Goal: Task Accomplishment & Management: Manage account settings

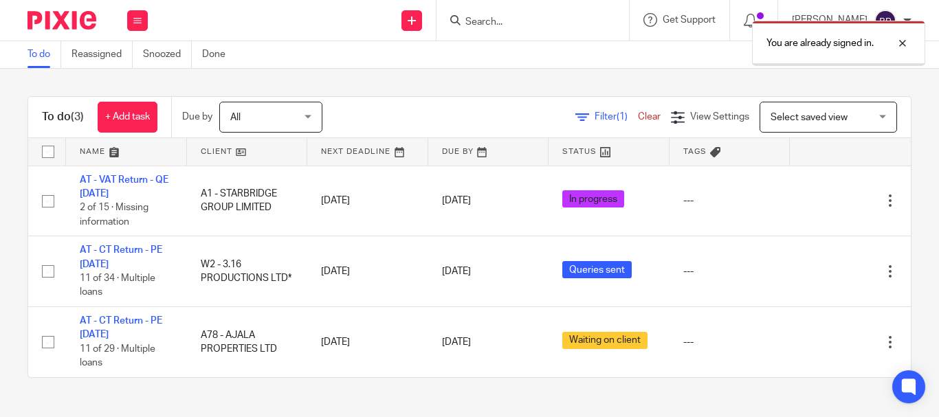
click at [0, 0] on link "Clients" at bounding box center [0, 0] width 0 height 0
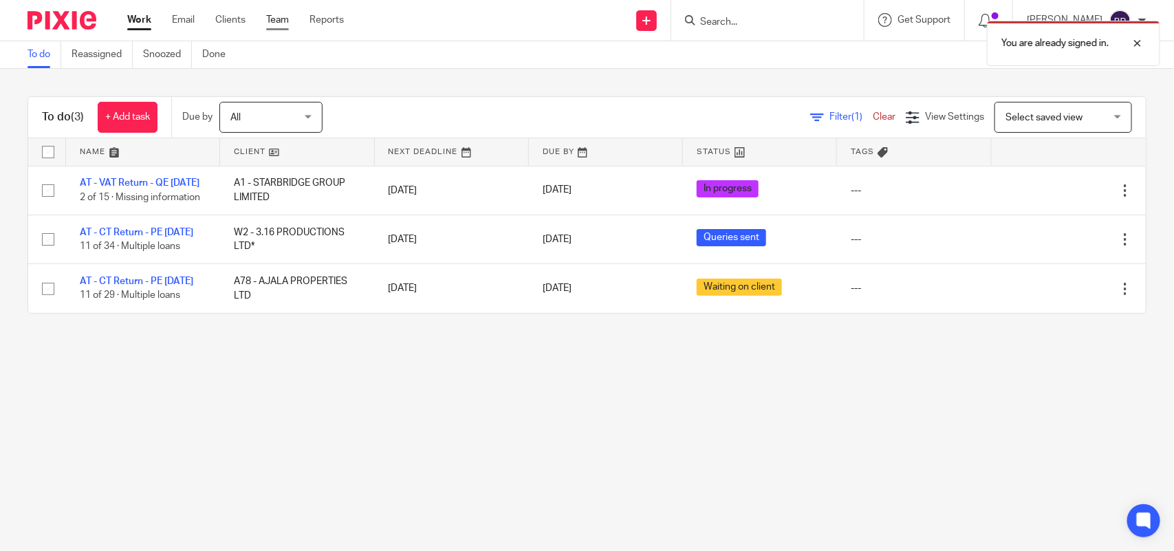
click at [287, 16] on link "Team" at bounding box center [277, 20] width 23 height 14
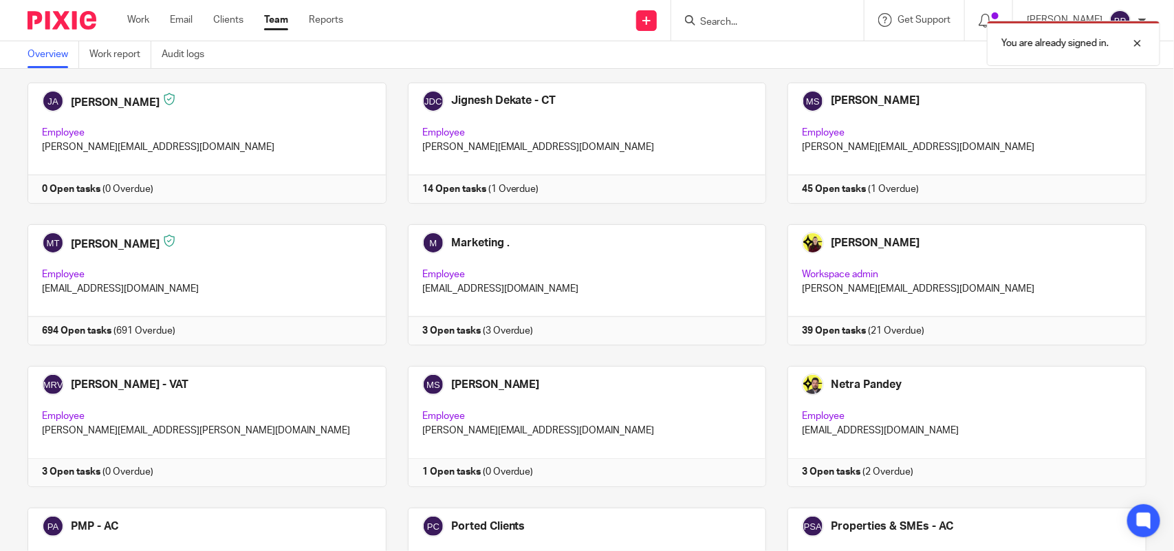
scroll to position [1290, 0]
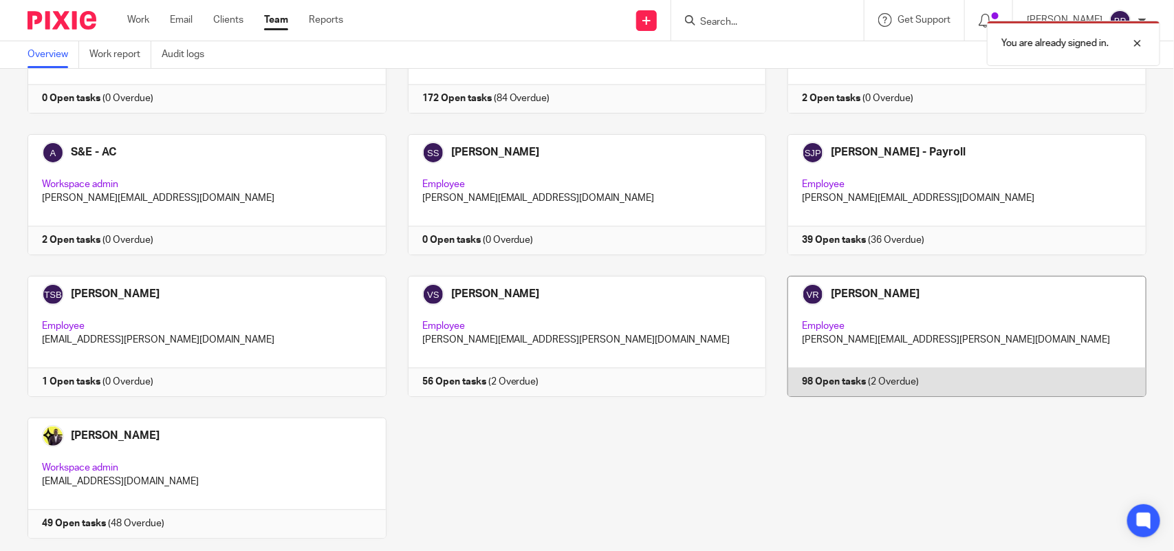
click at [916, 322] on link at bounding box center [956, 336] width 380 height 121
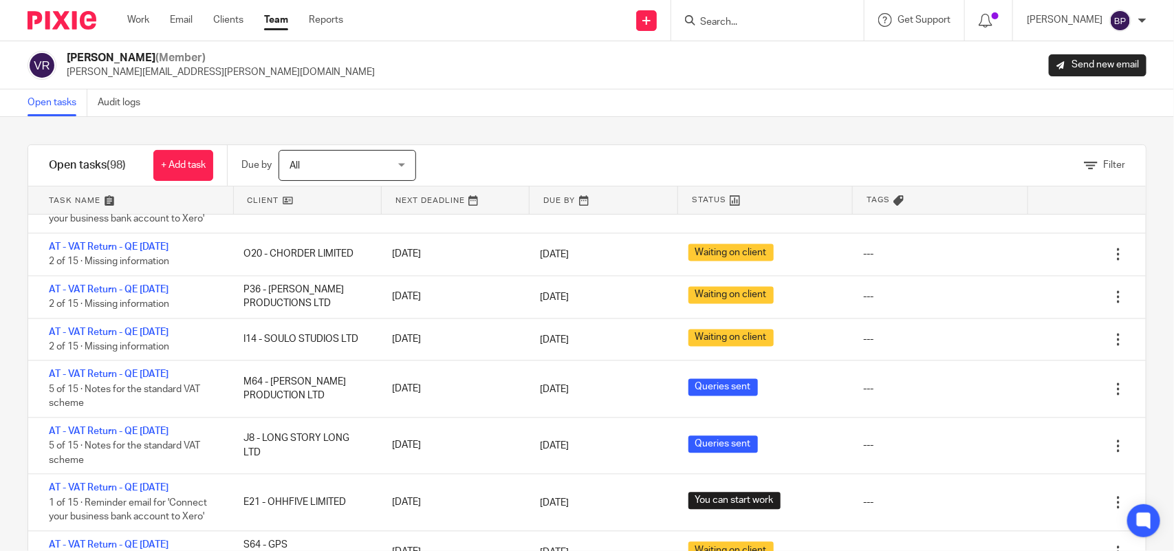
scroll to position [1290, 0]
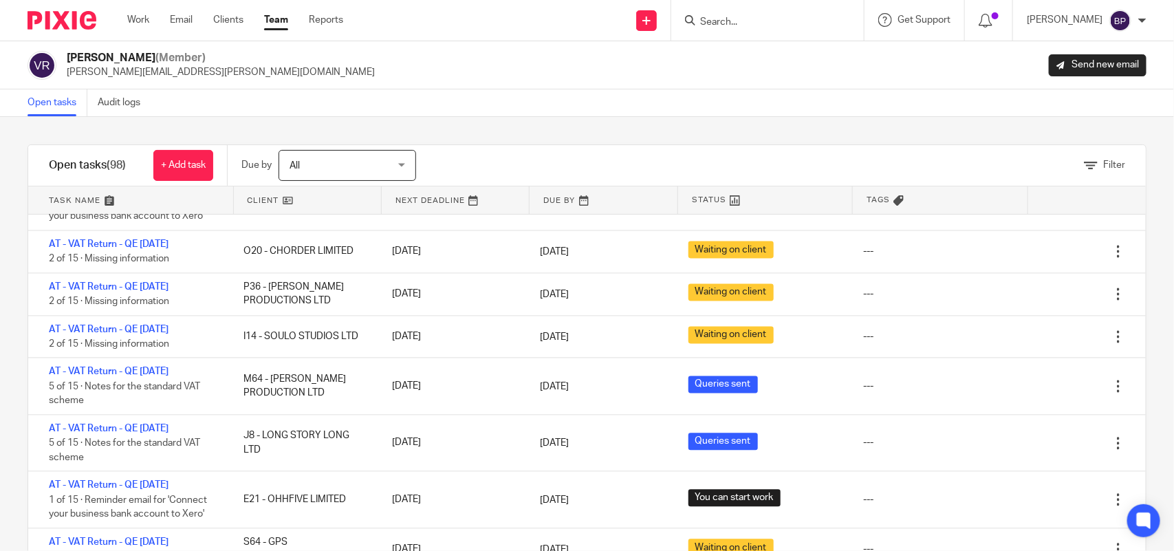
click at [599, 111] on div "Open tasks Audit logs" at bounding box center [587, 103] width 1174 height 28
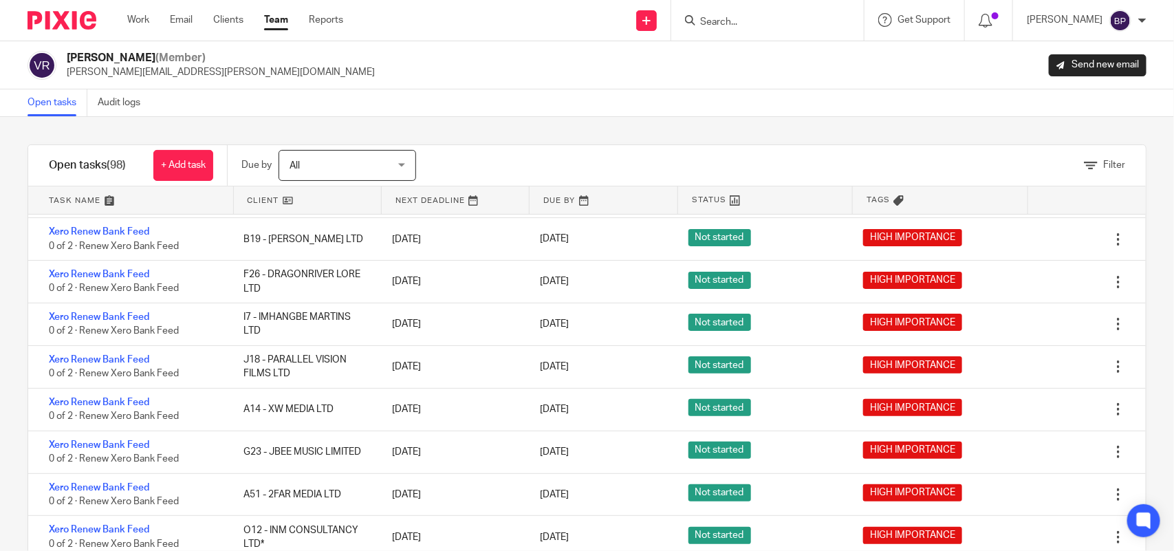
scroll to position [0, 0]
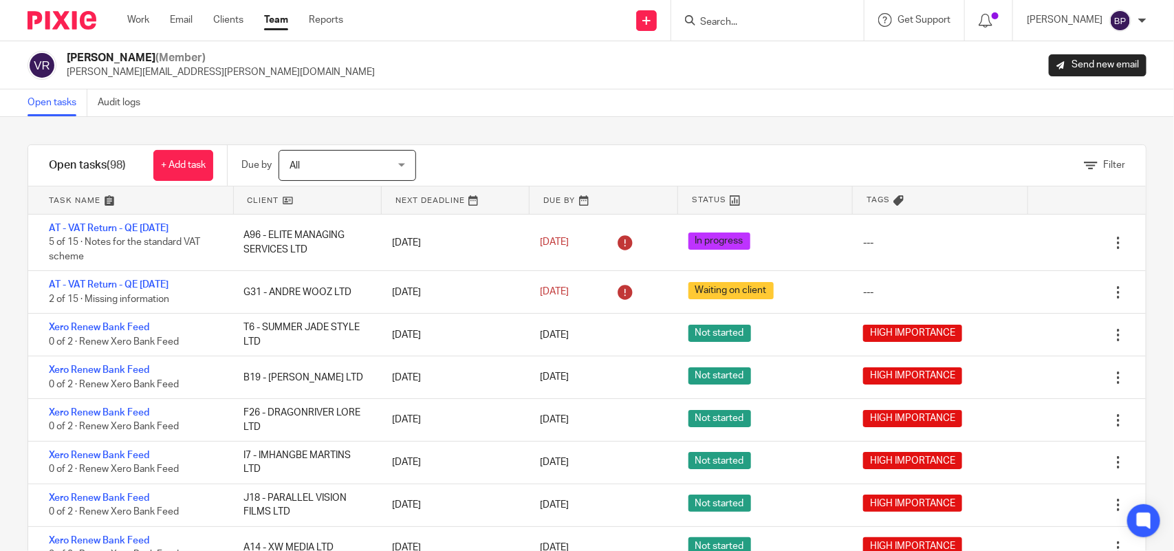
click at [736, 113] on div "Open tasks Audit logs" at bounding box center [587, 103] width 1174 height 28
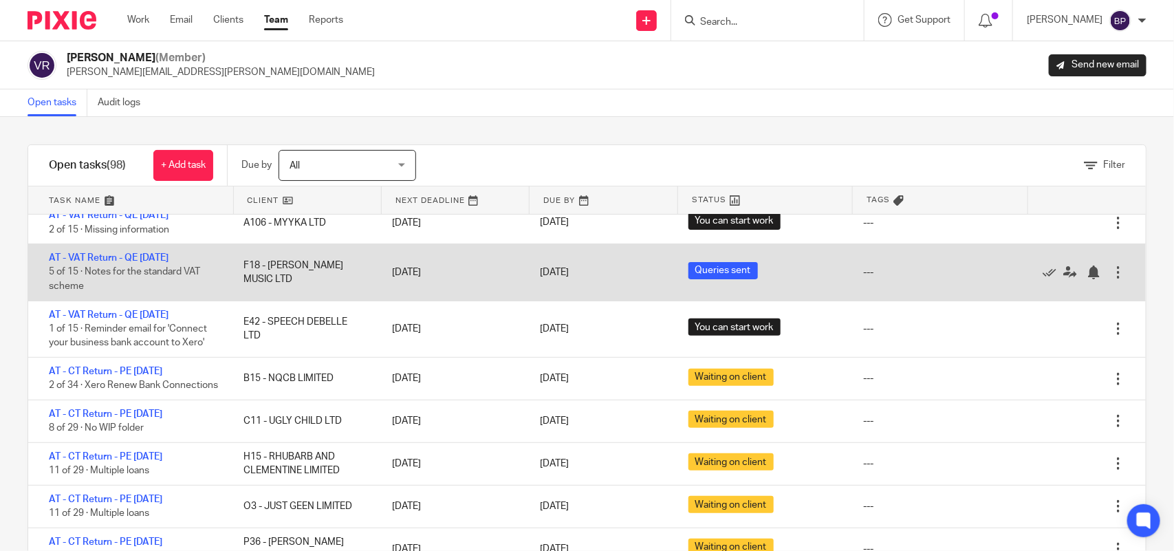
scroll to position [2579, 0]
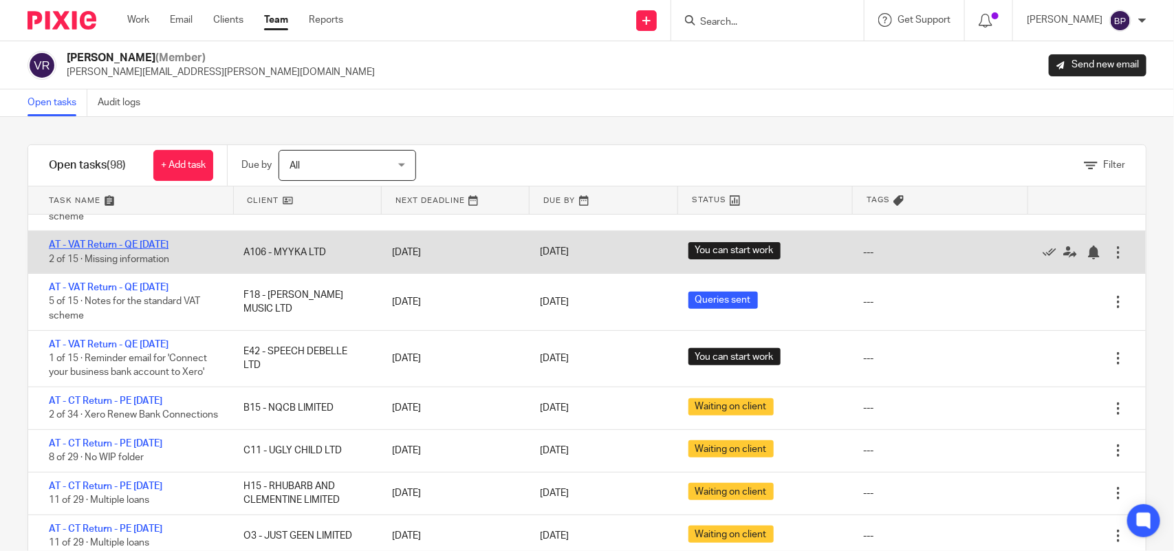
click at [166, 250] on link "AT - VAT Return - QE [DATE]" at bounding box center [109, 245] width 120 height 10
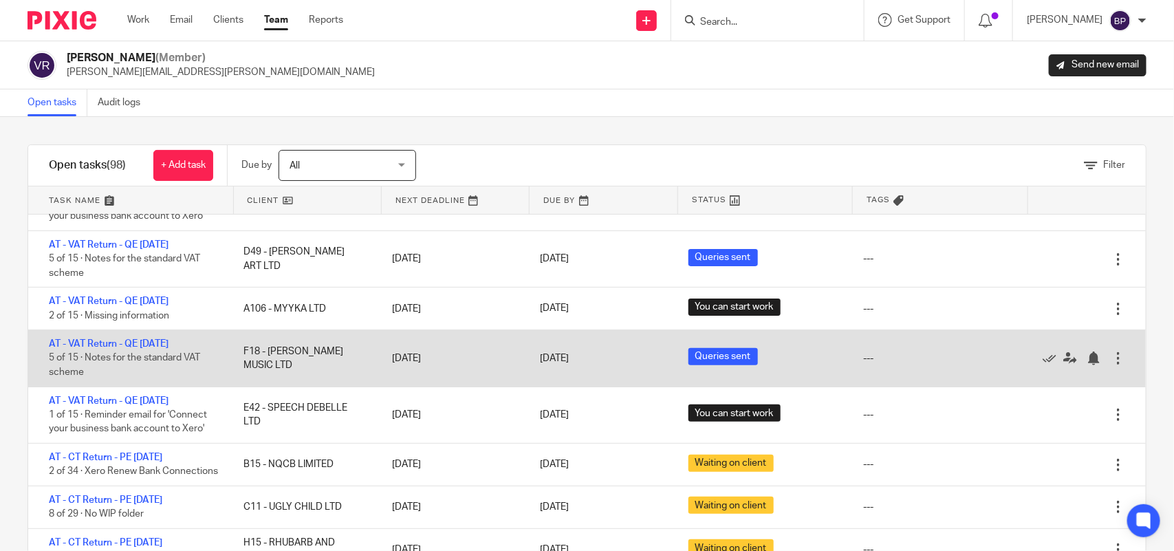
scroll to position [2493, 0]
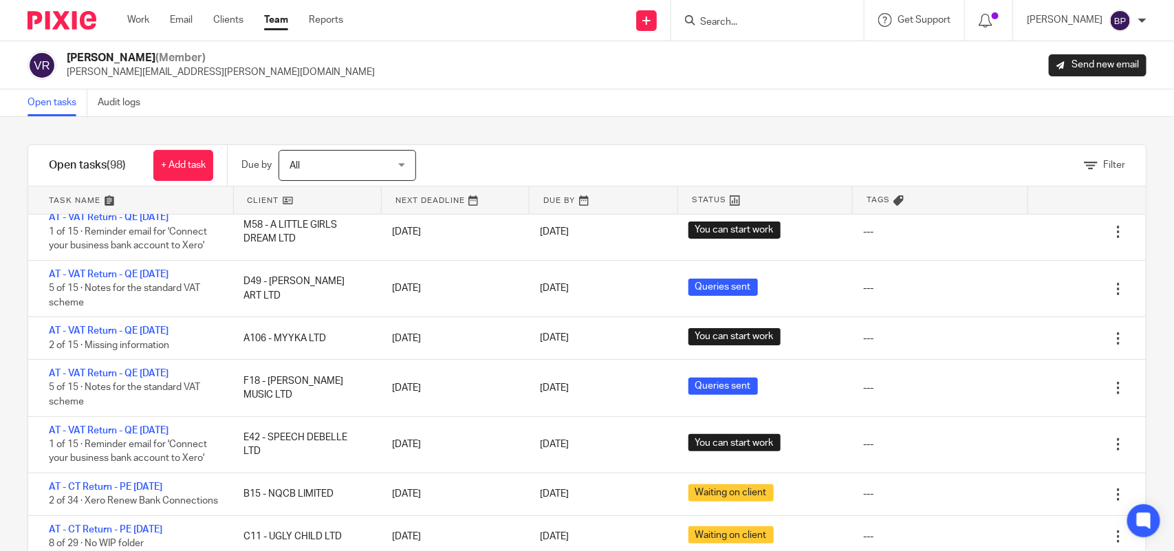
click at [770, 131] on div "Filter tasks Only show tasks matching all of these conditions 1 Client name Is …" at bounding box center [587, 334] width 1174 height 434
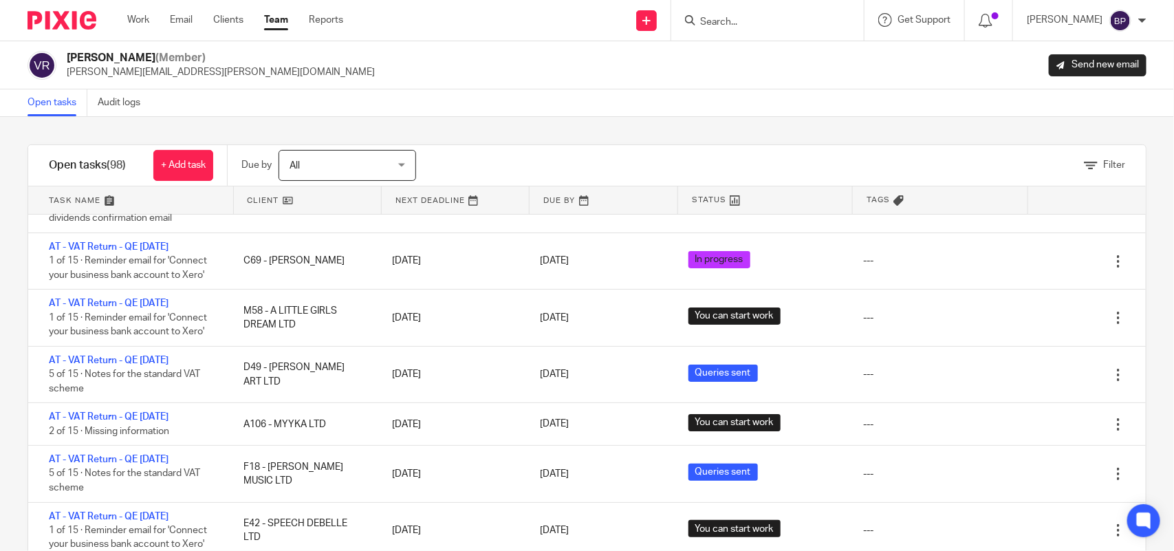
scroll to position [2321, 0]
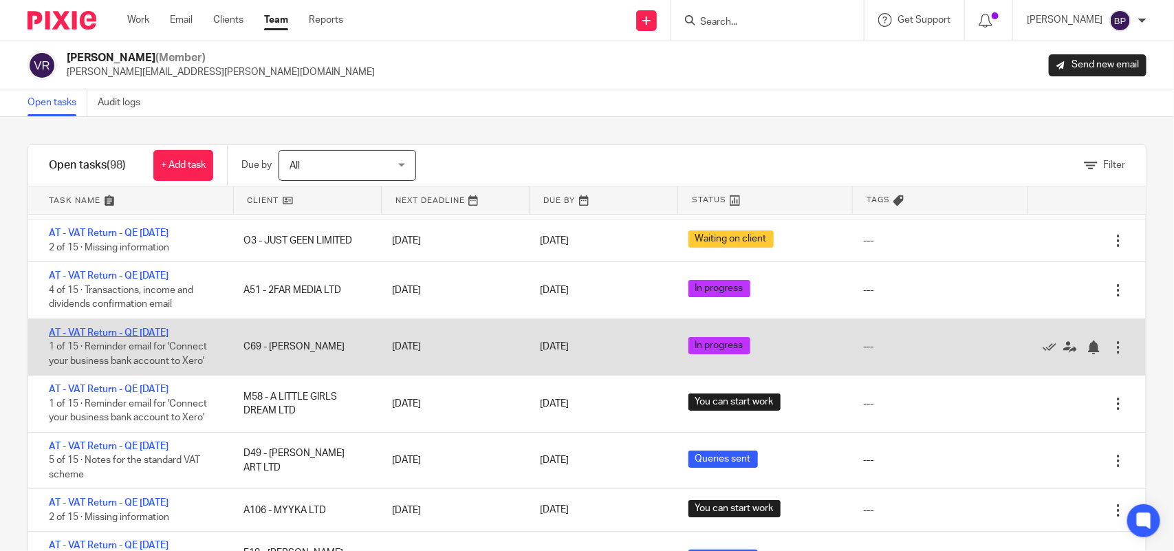
click at [169, 338] on link "AT - VAT Return - QE [DATE]" at bounding box center [109, 333] width 120 height 10
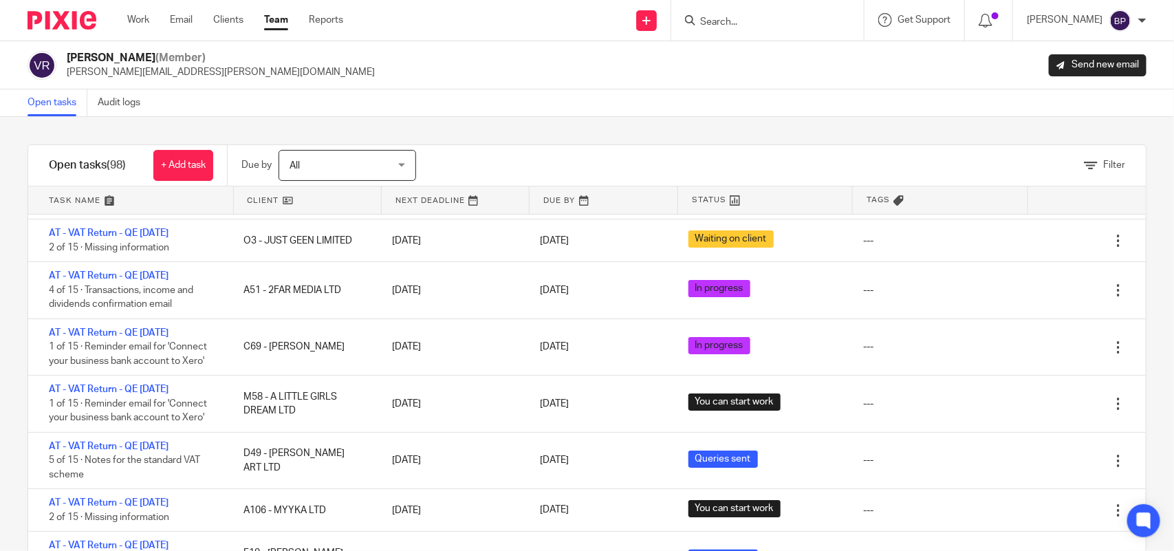
click at [60, 103] on link "Open tasks" at bounding box center [58, 102] width 60 height 27
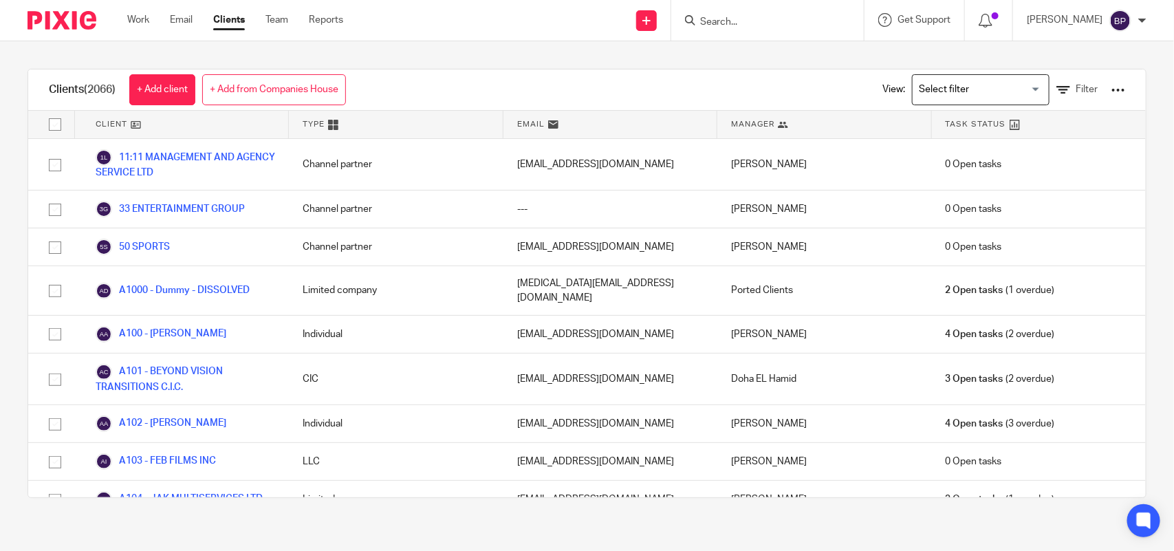
click at [726, 22] on input "Search" at bounding box center [761, 23] width 124 height 12
paste input "EVIE CLARK"
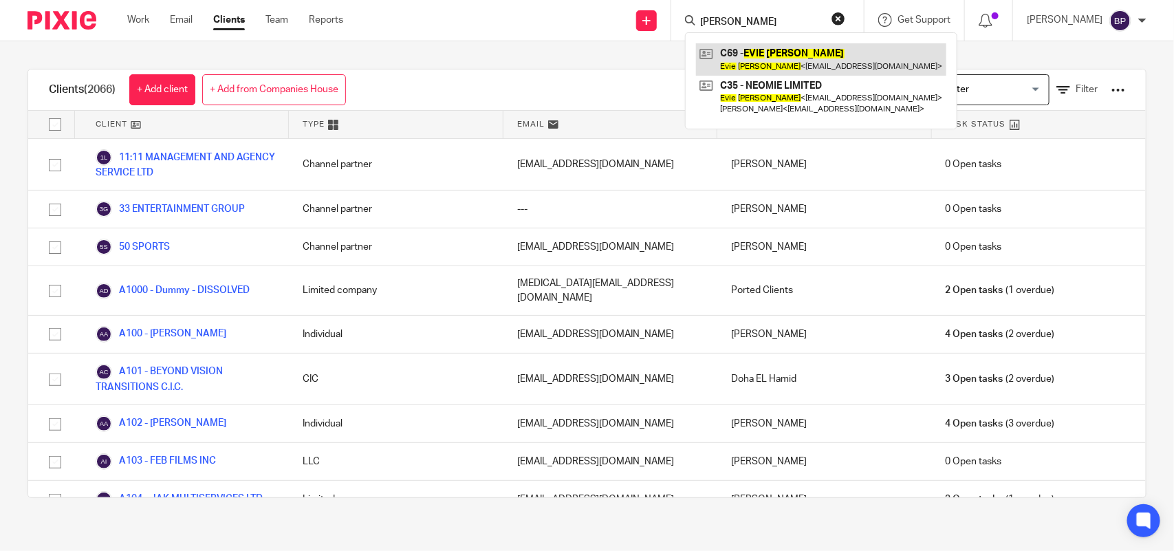
type input "EVIE CLARK"
click at [743, 59] on link at bounding box center [821, 59] width 250 height 32
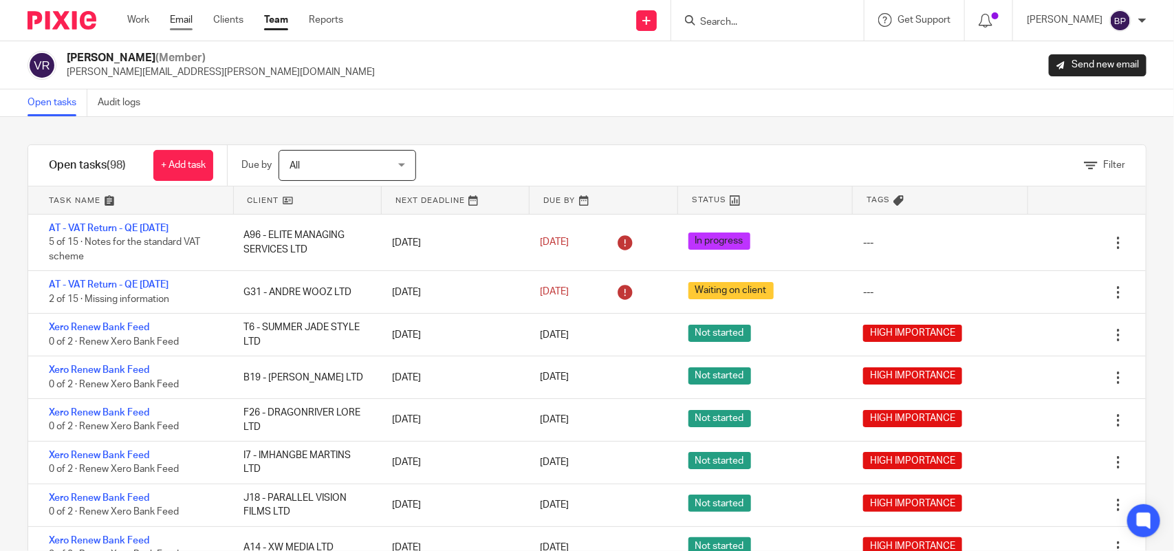
click at [176, 18] on link "Email" at bounding box center [181, 20] width 23 height 14
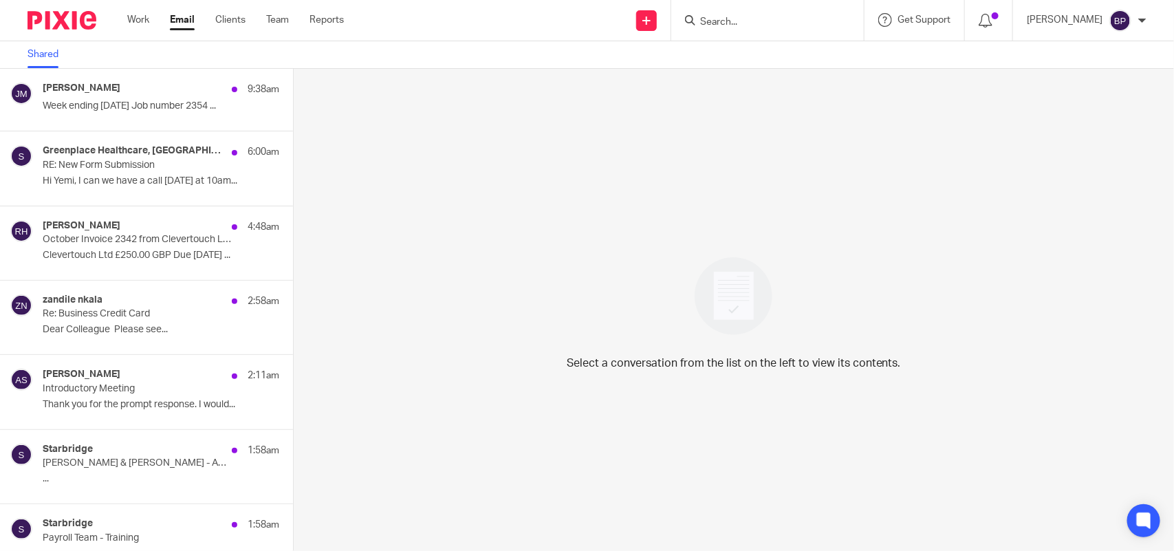
click at [186, 19] on link "Email" at bounding box center [182, 20] width 25 height 14
click at [174, 25] on link "Email" at bounding box center [182, 20] width 25 height 14
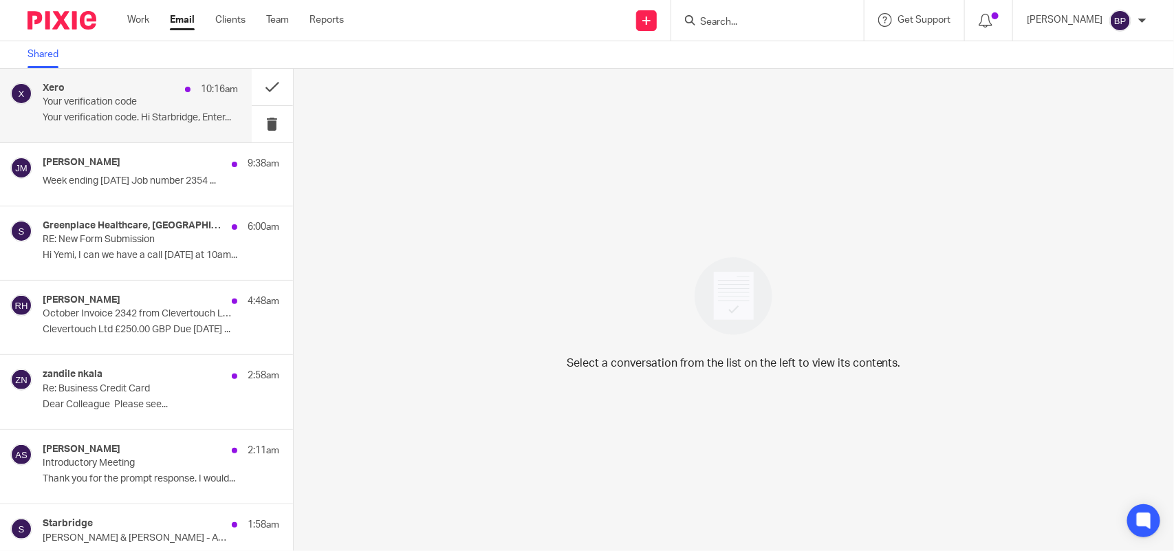
click at [138, 124] on div "Xero 10:16am Your verification code Your verification code. Hi Starbridge, Ente…" at bounding box center [140, 106] width 195 height 46
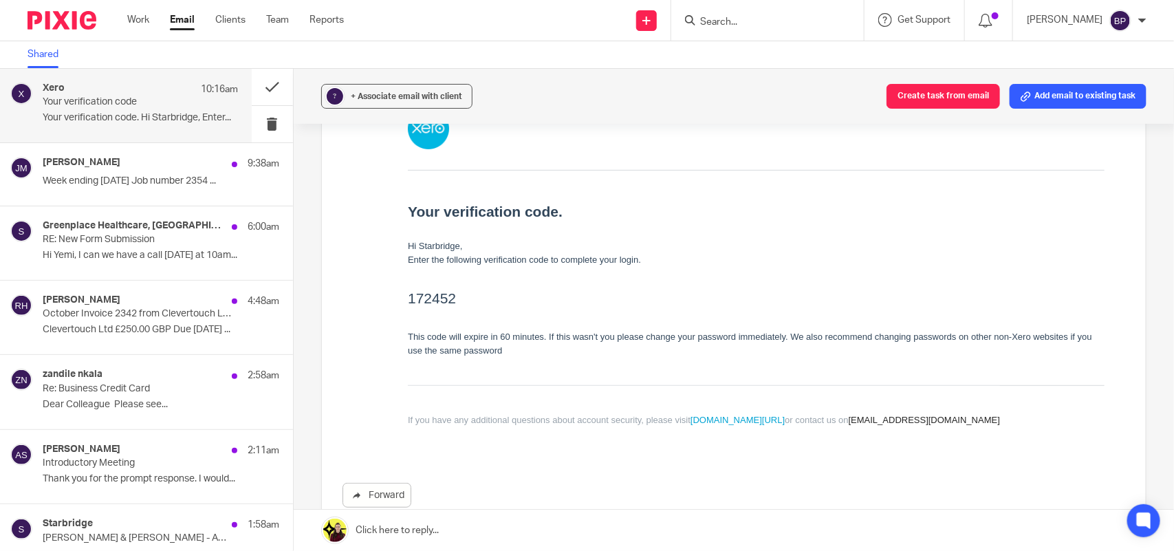
click at [431, 298] on h2 "172452" at bounding box center [755, 298] width 697 height 22
copy h2 "172452"
click at [252, 125] on button at bounding box center [272, 124] width 41 height 36
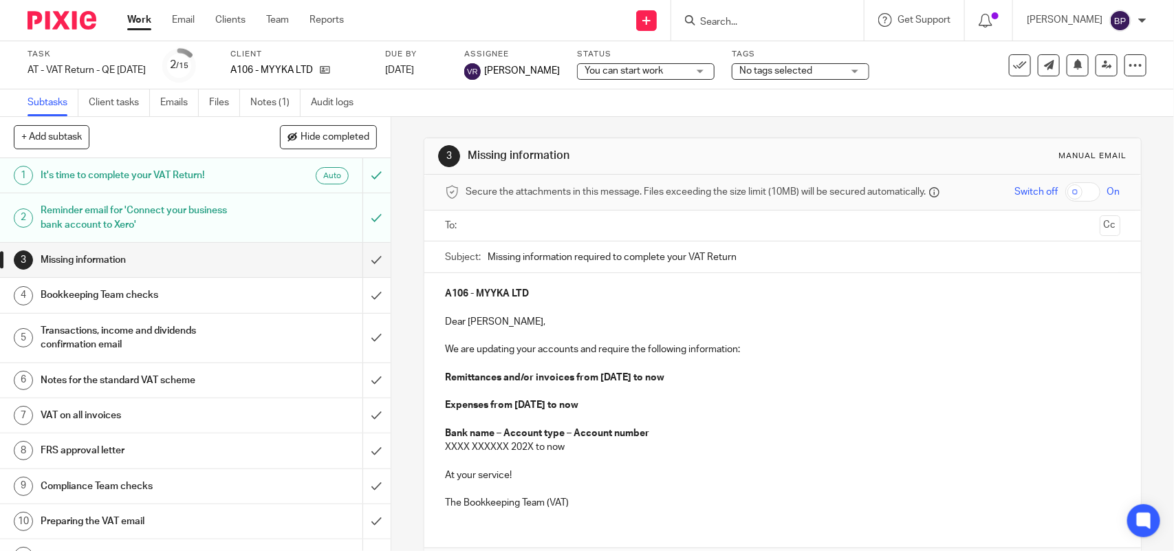
click at [618, 70] on span "You can start work" at bounding box center [624, 71] width 78 height 10
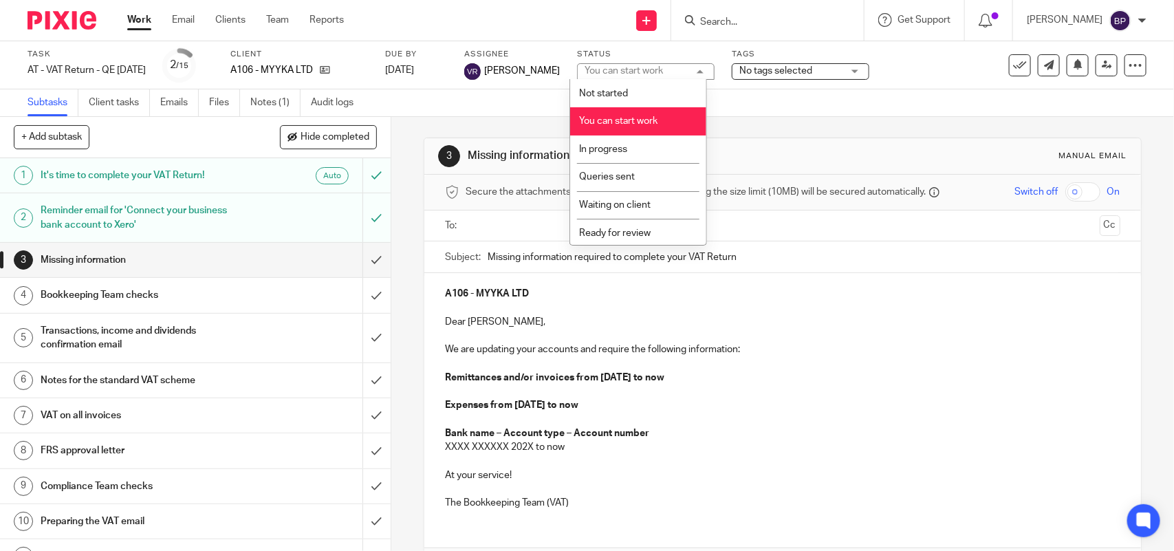
scroll to position [56, 0]
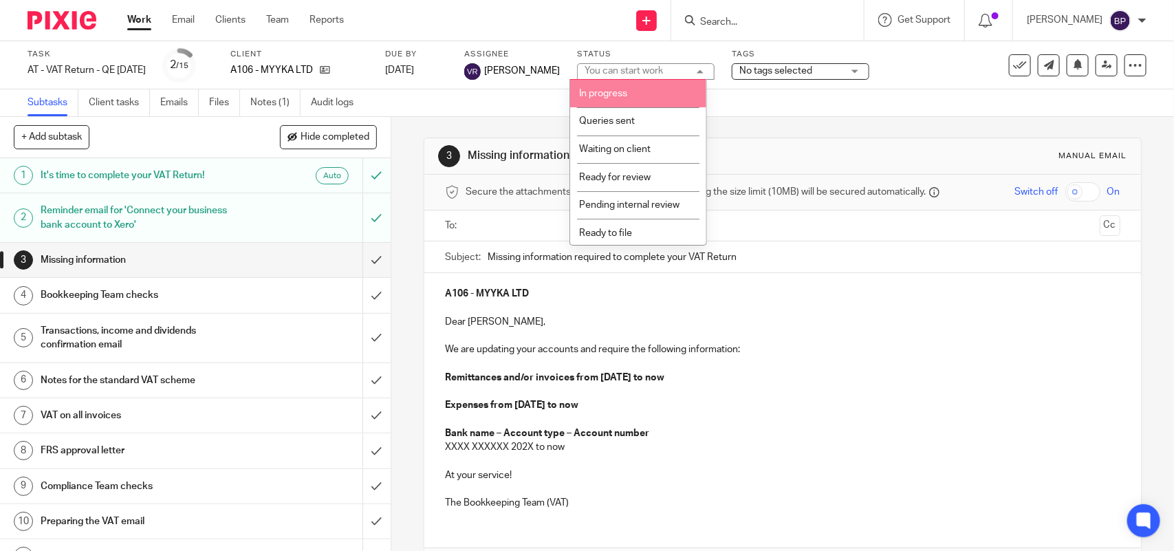
click at [626, 96] on span "In progress" at bounding box center [603, 94] width 48 height 10
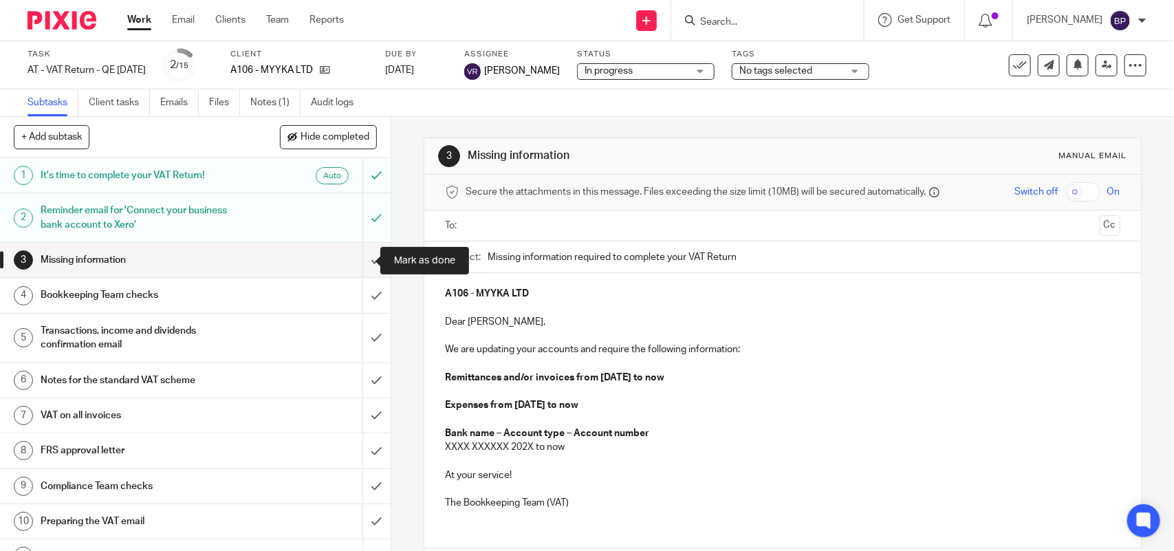
drag, startPoint x: 355, startPoint y: 254, endPoint x: 301, endPoint y: 190, distance: 84.4
click at [356, 257] on input "submit" at bounding box center [195, 260] width 391 height 34
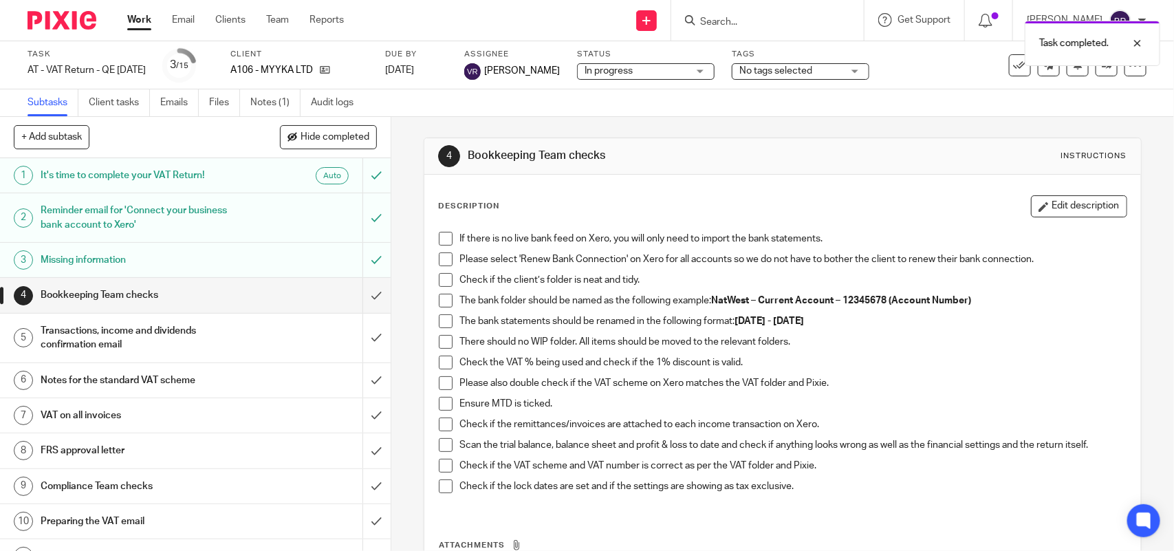
click at [439, 242] on span at bounding box center [446, 239] width 14 height 14
click at [439, 263] on span at bounding box center [446, 259] width 14 height 14
click at [445, 290] on li "Check if the client’s folder is neat and tidy." at bounding box center [782, 283] width 687 height 21
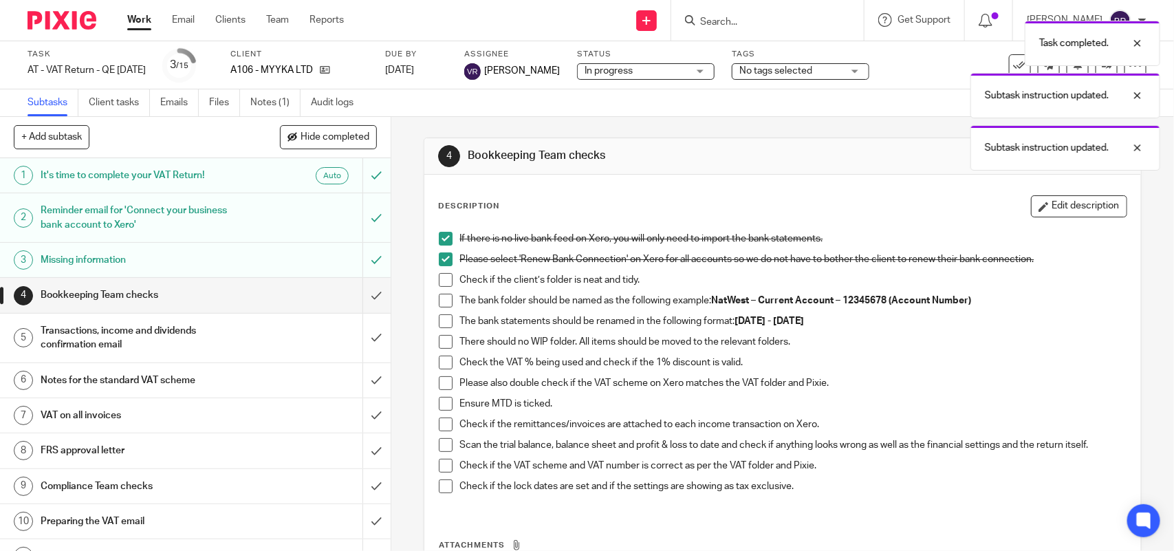
click at [442, 277] on span at bounding box center [446, 280] width 14 height 14
click at [439, 294] on div "If there is no live bank feed on Xero, you will only need to import the bank st…" at bounding box center [782, 367] width 701 height 285
click at [439, 312] on li "The bank folder should be named as the following example: NatWest – Current Acc…" at bounding box center [782, 304] width 687 height 21
click at [439, 321] on span at bounding box center [446, 321] width 14 height 14
click at [444, 297] on span at bounding box center [446, 301] width 14 height 14
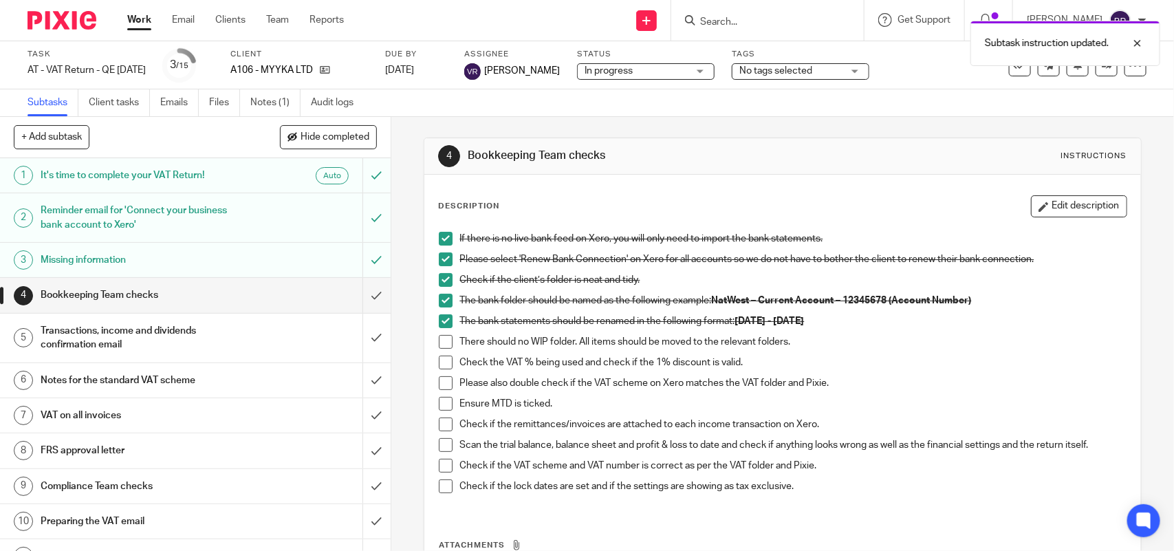
click at [439, 345] on span at bounding box center [446, 342] width 14 height 14
click at [440, 360] on span at bounding box center [446, 363] width 14 height 14
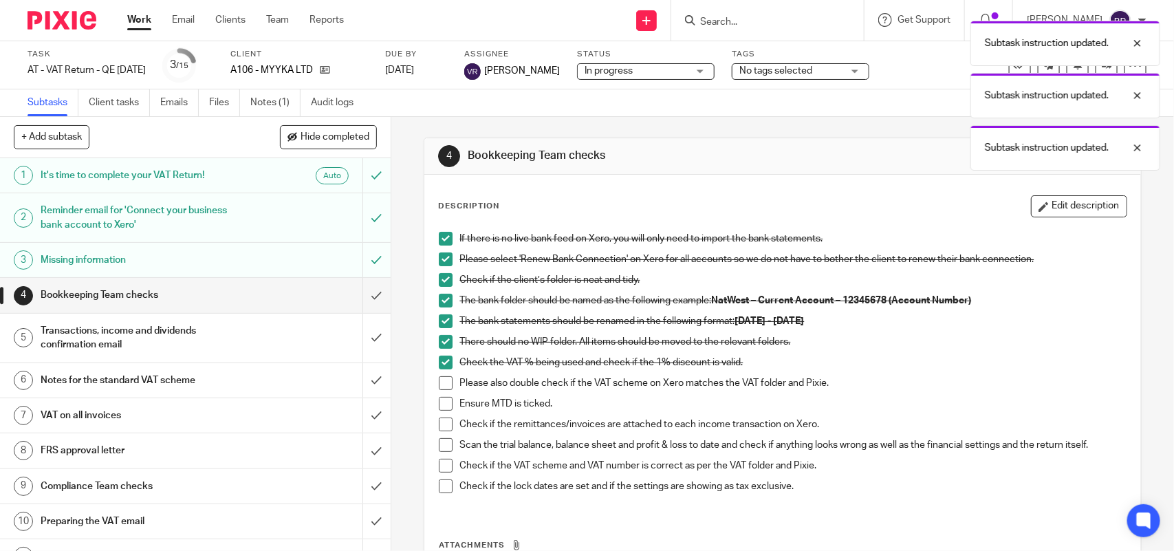
click at [442, 391] on li "Please also double check if the VAT scheme on Xero matches the VAT folder and P…" at bounding box center [782, 386] width 687 height 21
click at [439, 398] on span at bounding box center [446, 404] width 14 height 14
click at [439, 389] on span at bounding box center [446, 383] width 14 height 14
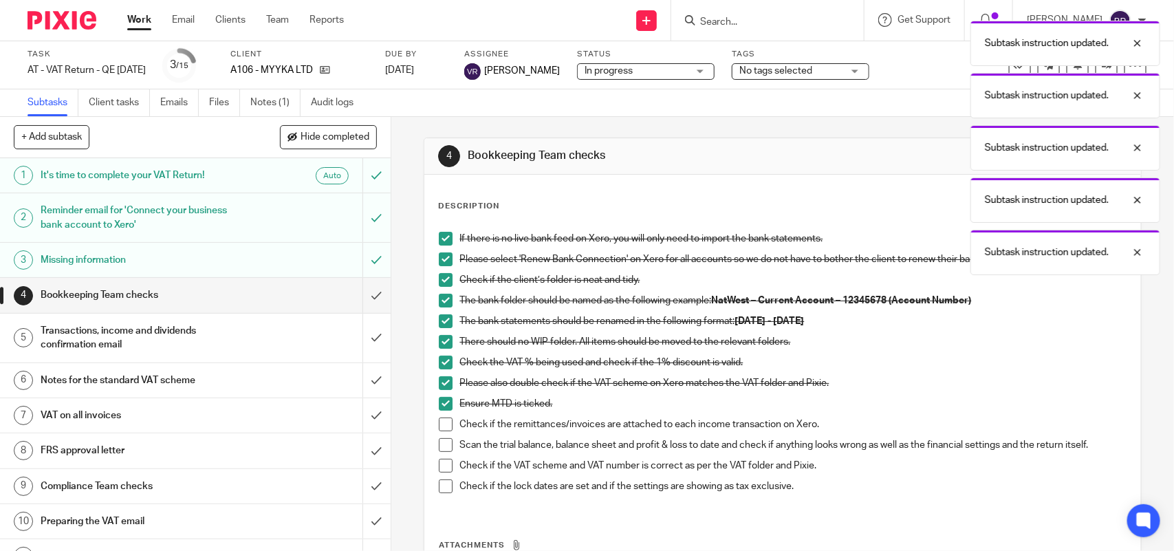
click at [442, 427] on span at bounding box center [446, 424] width 14 height 14
click at [441, 444] on span at bounding box center [446, 445] width 14 height 14
click at [439, 465] on span at bounding box center [446, 466] width 14 height 14
click at [439, 486] on span at bounding box center [446, 486] width 14 height 14
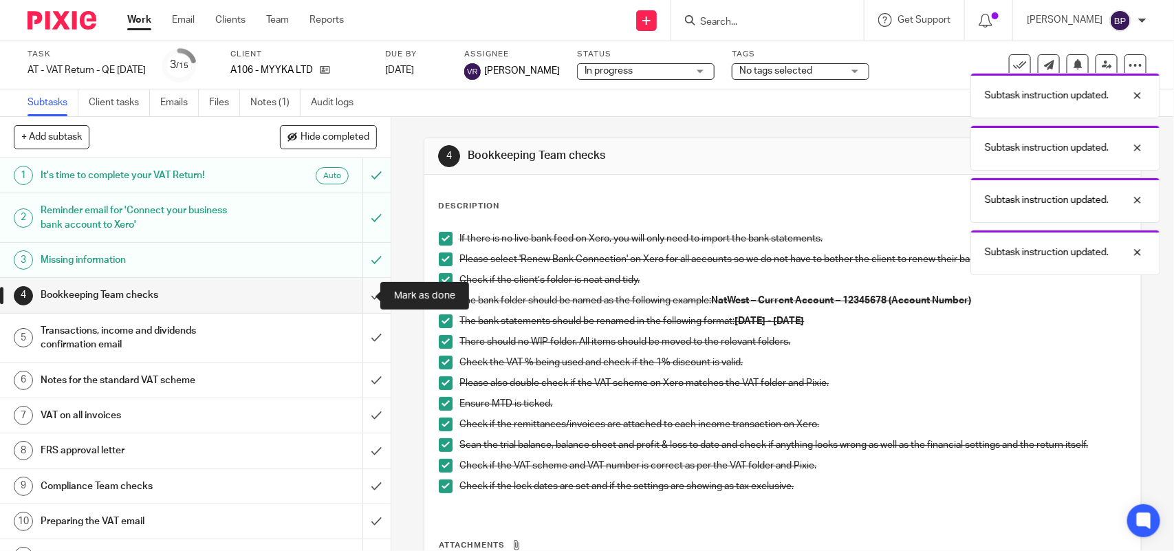
click at [358, 294] on input "submit" at bounding box center [195, 295] width 391 height 34
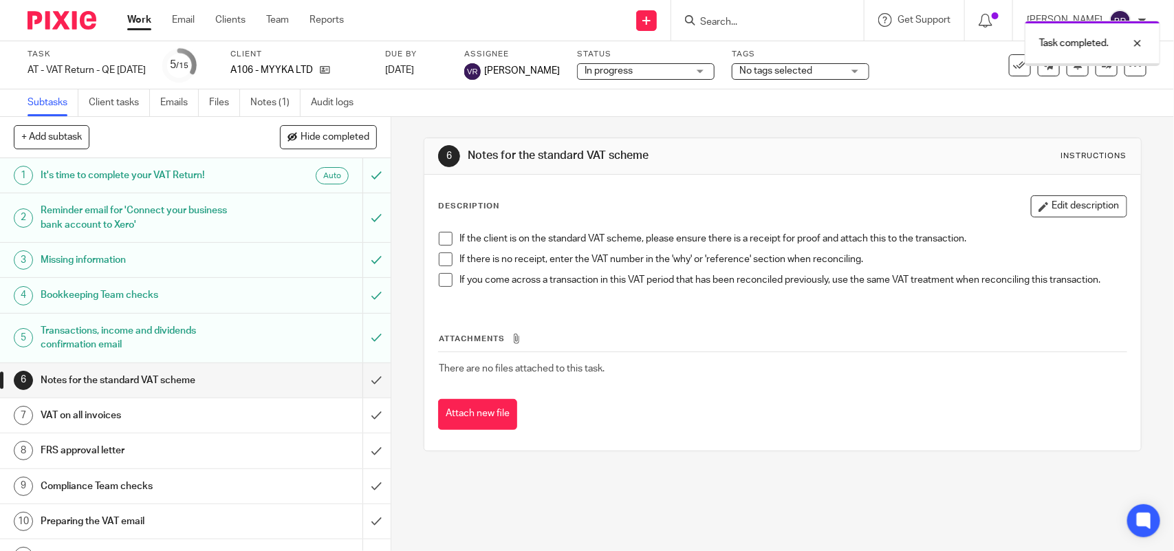
scroll to position [86, 0]
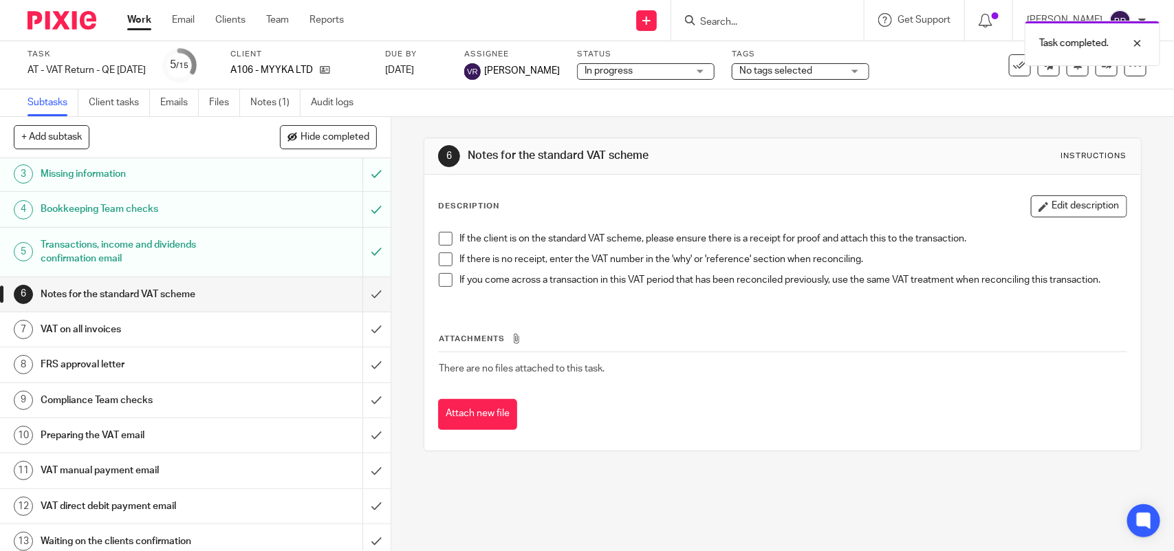
click at [444, 239] on span at bounding box center [446, 239] width 14 height 14
click at [444, 259] on span at bounding box center [446, 259] width 14 height 14
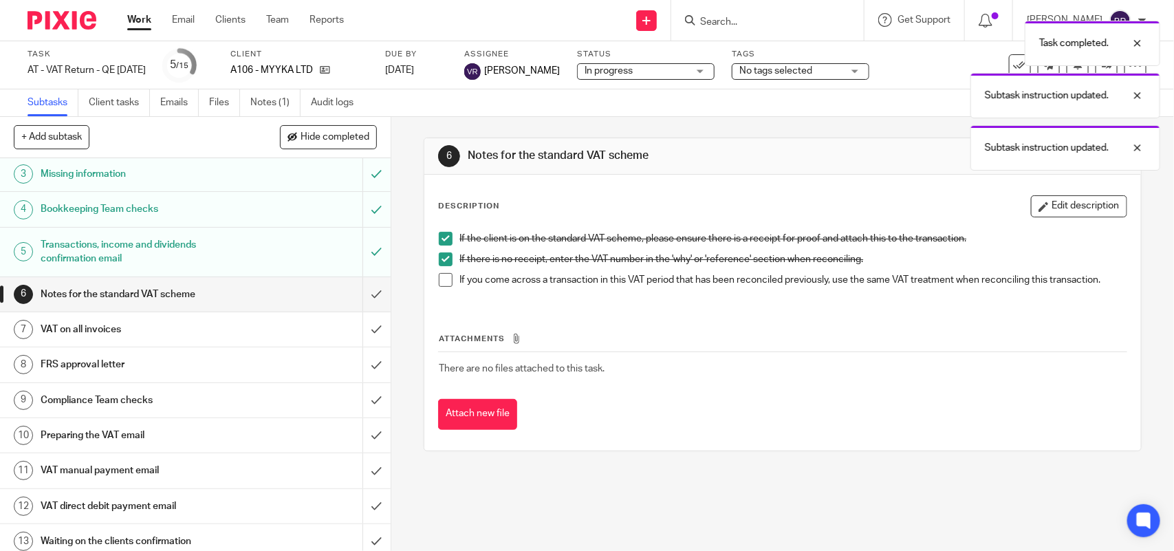
click at [442, 279] on span at bounding box center [446, 280] width 14 height 14
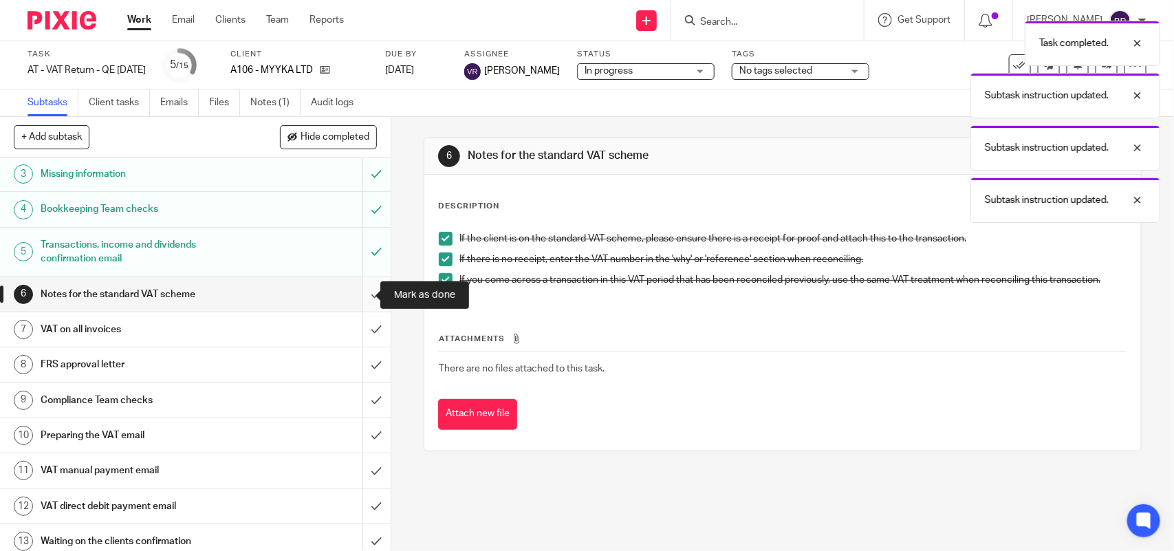
click at [358, 294] on input "submit" at bounding box center [195, 294] width 391 height 34
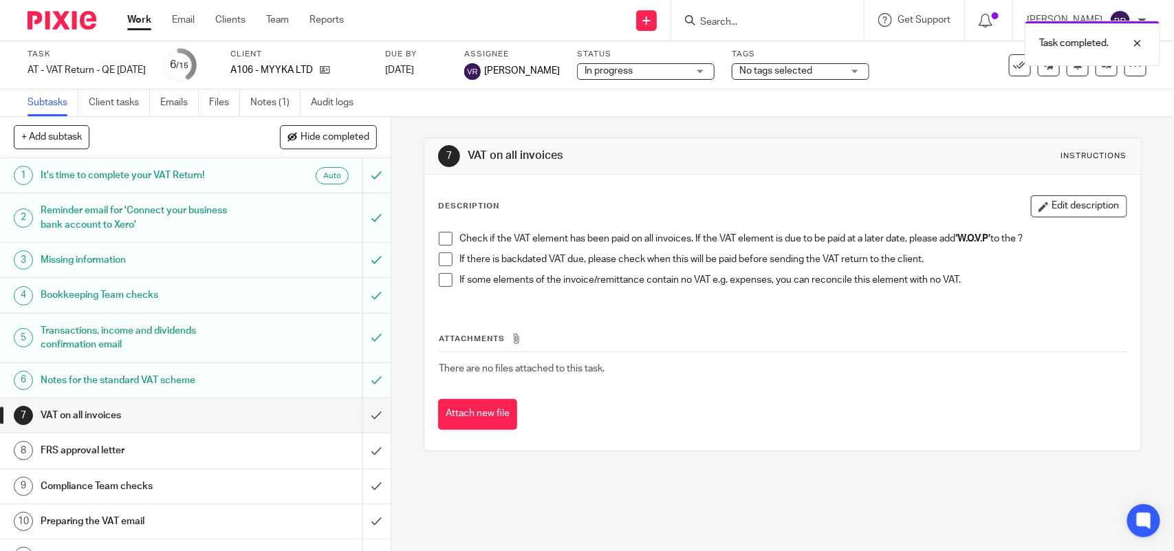
click at [442, 238] on span at bounding box center [446, 239] width 14 height 14
click at [439, 265] on span at bounding box center [446, 259] width 14 height 14
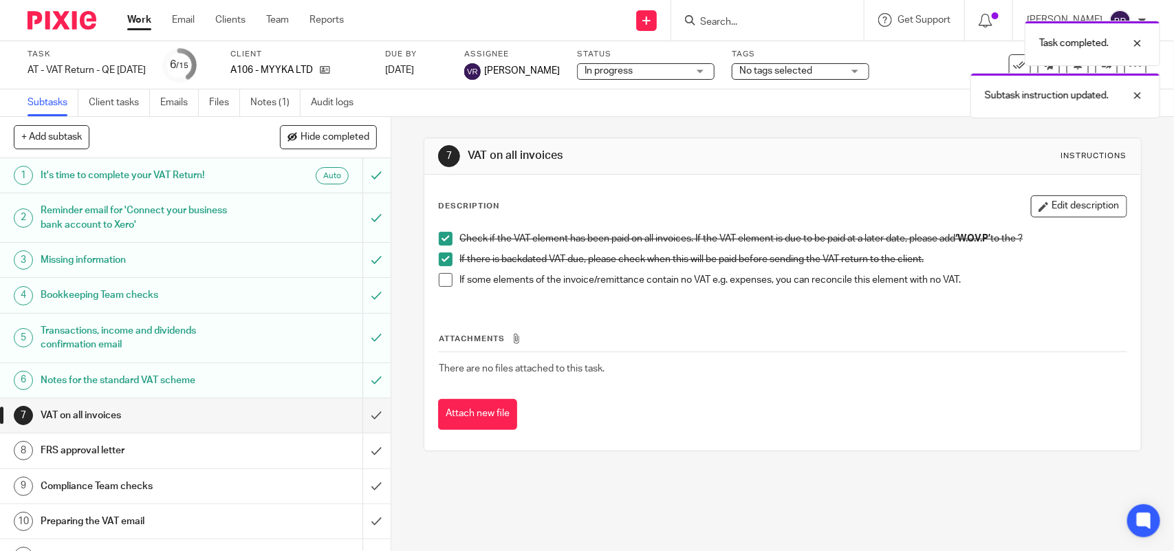
click at [439, 276] on span at bounding box center [446, 280] width 14 height 14
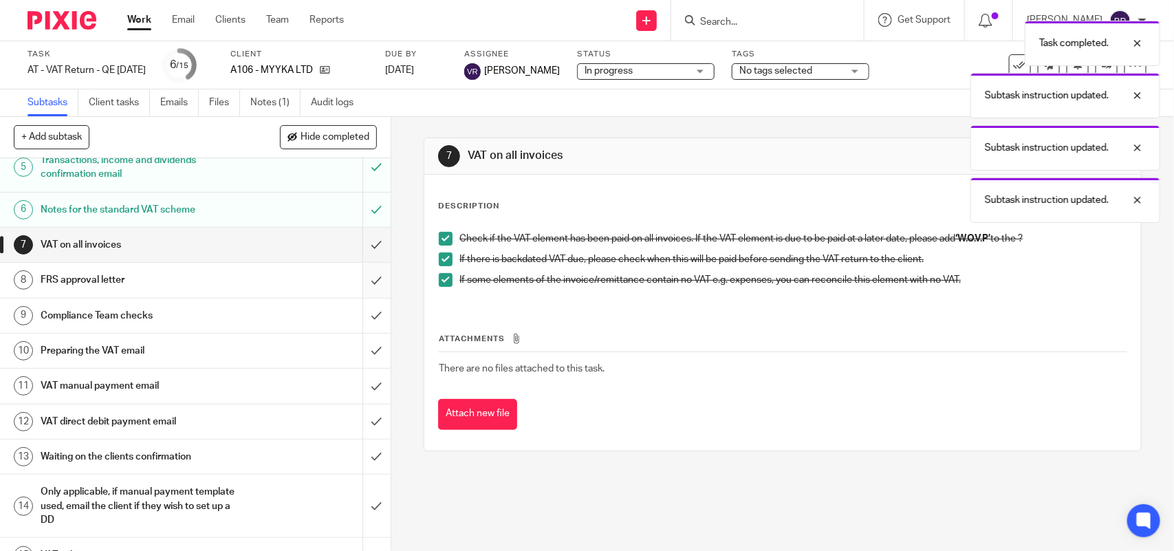
scroll to position [172, 0]
click at [358, 246] on input "submit" at bounding box center [195, 243] width 391 height 34
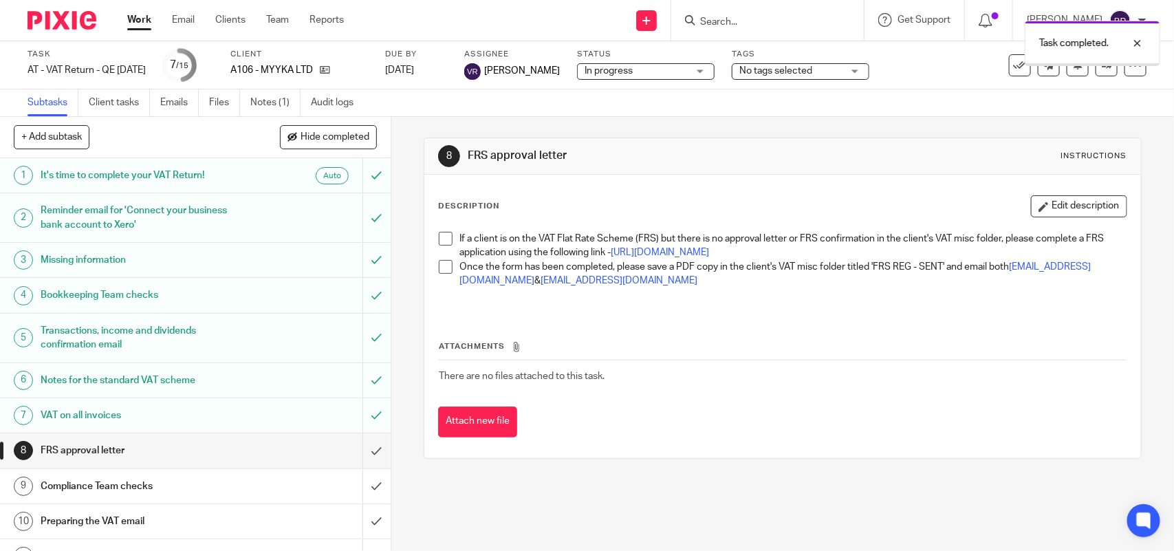
scroll to position [196, 0]
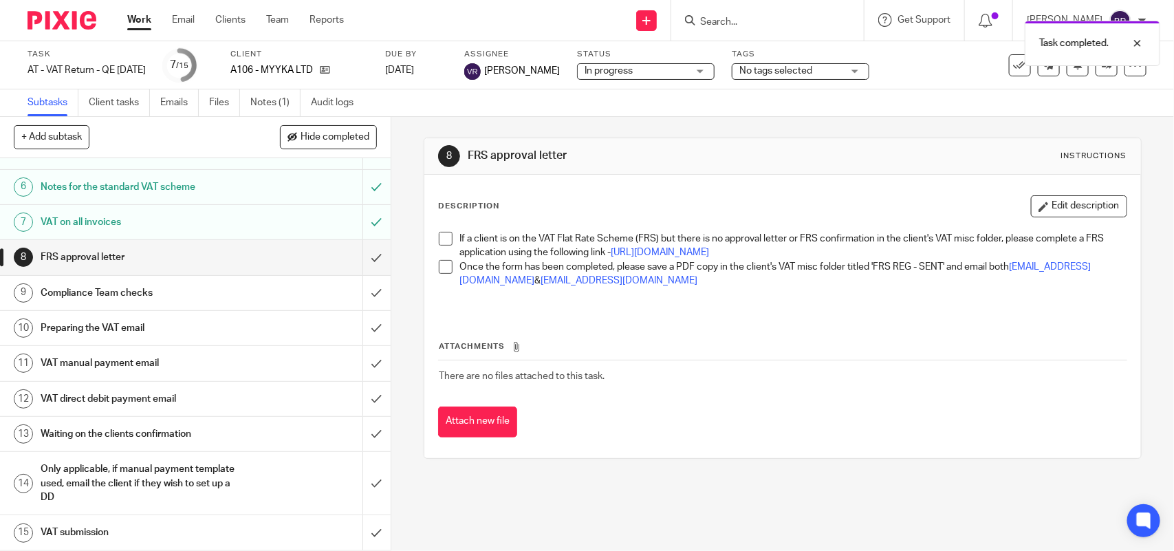
click at [442, 241] on span at bounding box center [446, 239] width 14 height 14
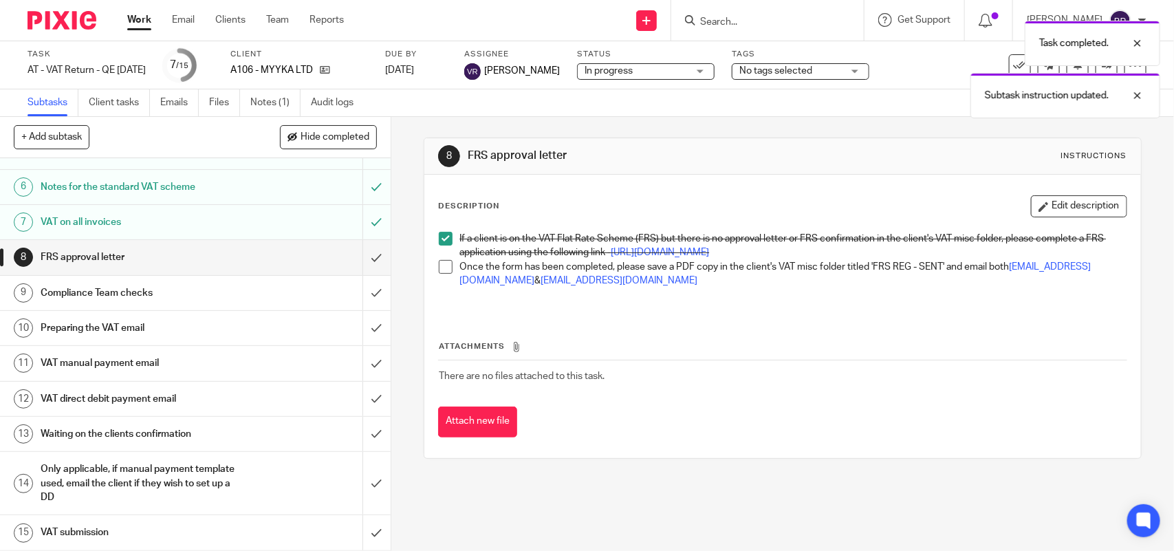
click at [439, 287] on li "Once the form has been completed, please save a PDF copy in the client's VAT mi…" at bounding box center [782, 274] width 687 height 28
click at [439, 274] on span at bounding box center [446, 267] width 14 height 14
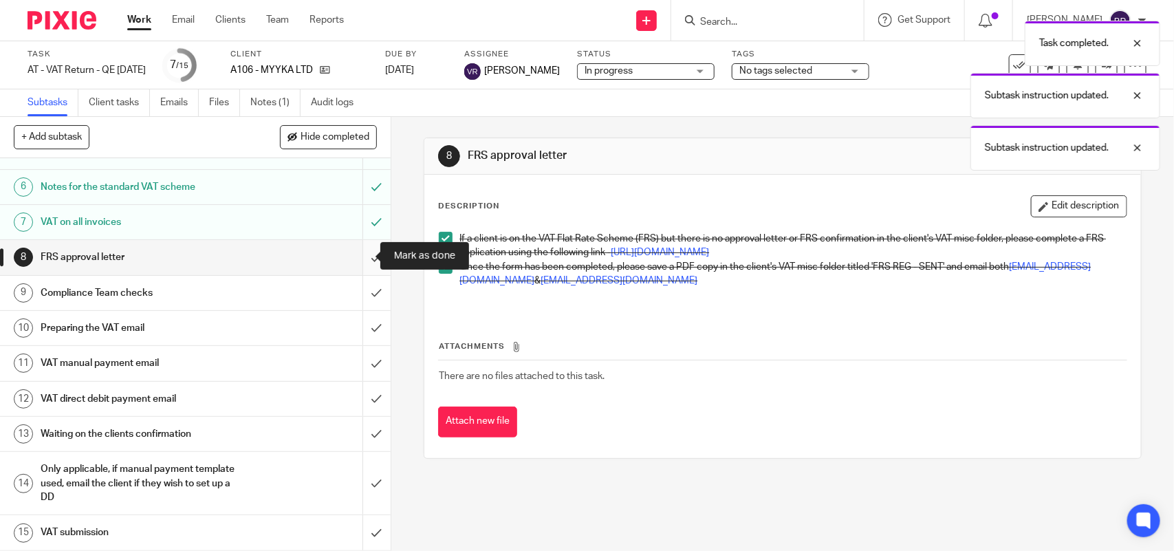
click at [349, 248] on input "submit" at bounding box center [195, 257] width 391 height 34
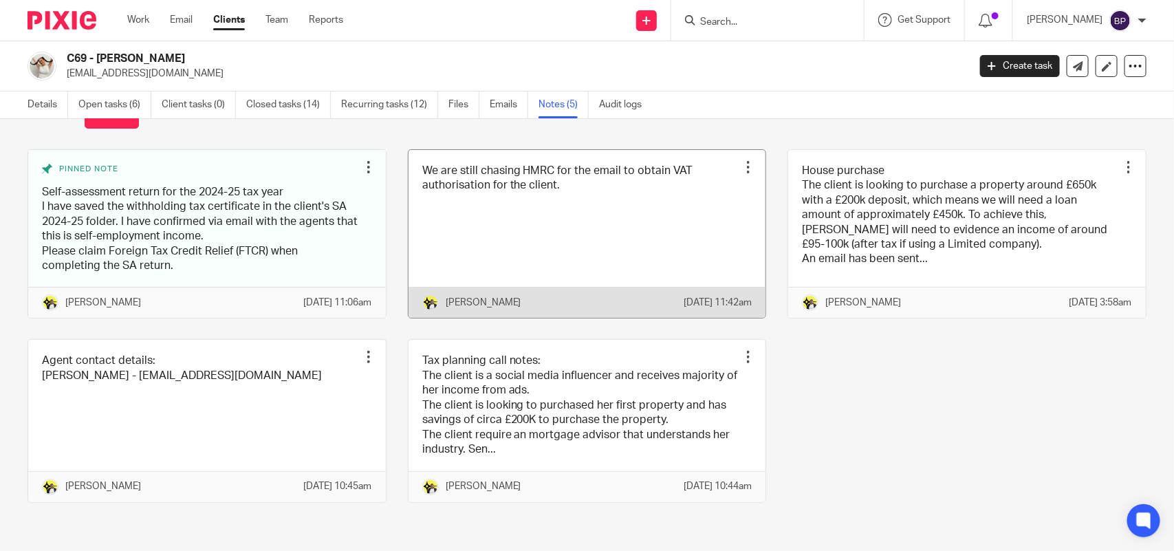
scroll to position [79, 0]
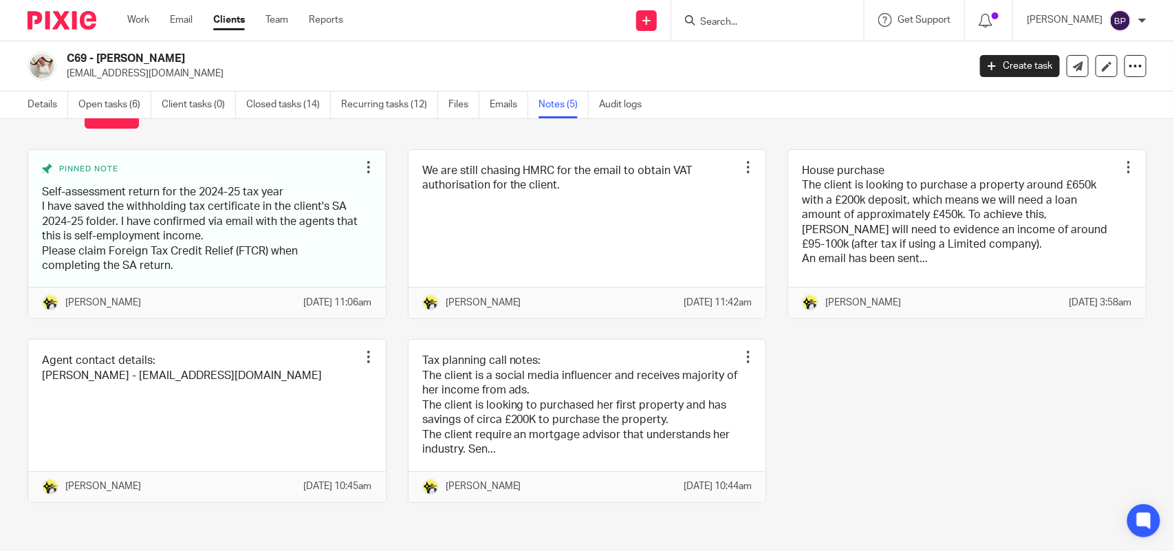
click at [251, 19] on ul "Work Email Clients Team Reports" at bounding box center [245, 20] width 237 height 14
click at [230, 19] on link "Clients" at bounding box center [229, 20] width 32 height 14
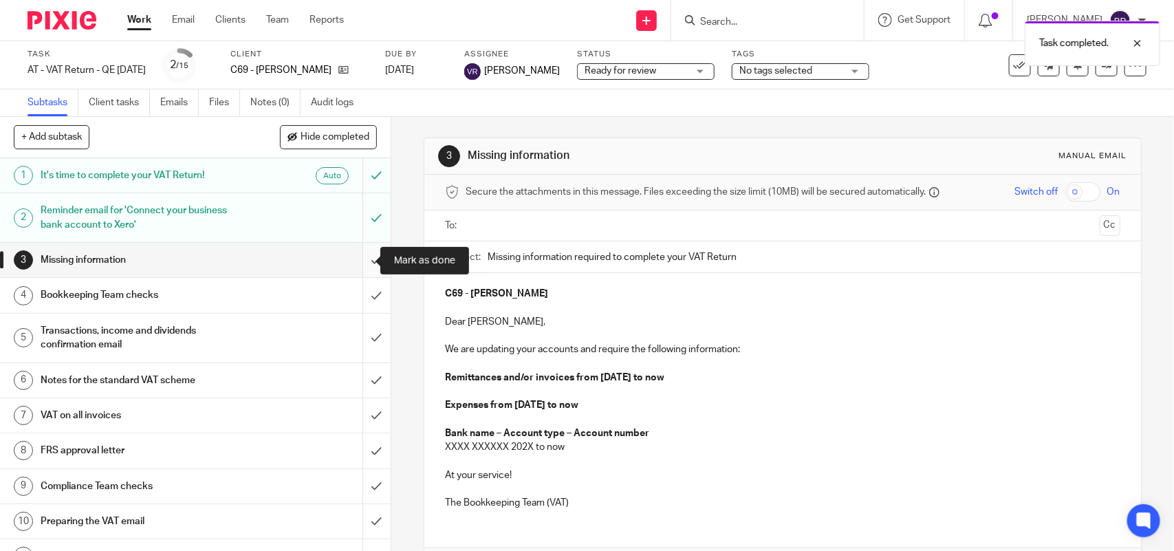
click at [353, 254] on input "submit" at bounding box center [195, 260] width 391 height 34
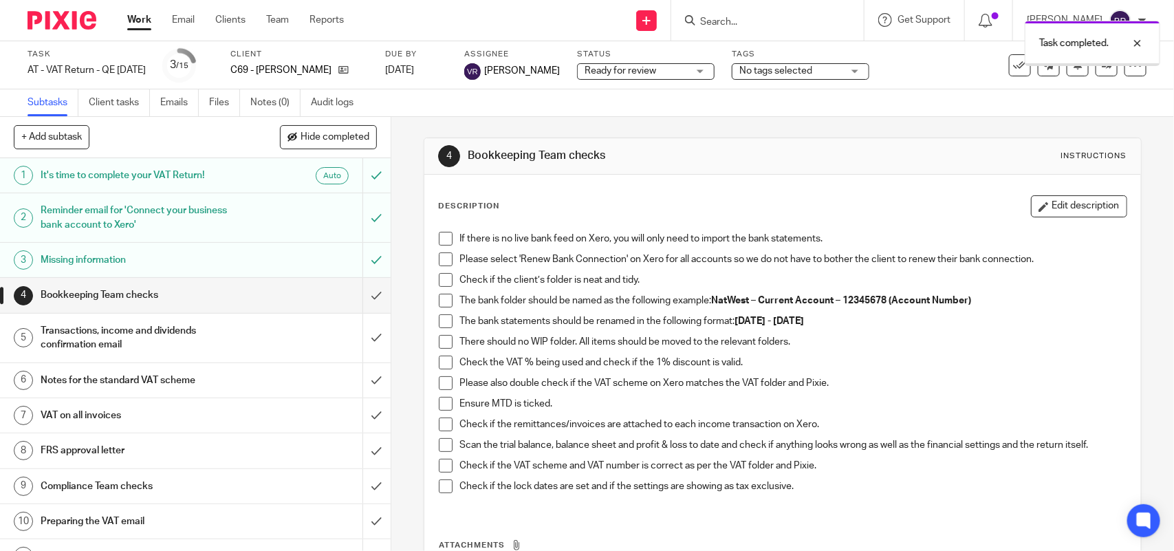
click at [442, 241] on span at bounding box center [446, 239] width 14 height 14
click at [442, 272] on li "Please select 'Renew Bank Connection' on Xero for all accounts so we do not hav…" at bounding box center [782, 262] width 687 height 21
click at [439, 266] on span at bounding box center [446, 259] width 14 height 14
click at [439, 283] on span at bounding box center [446, 280] width 14 height 14
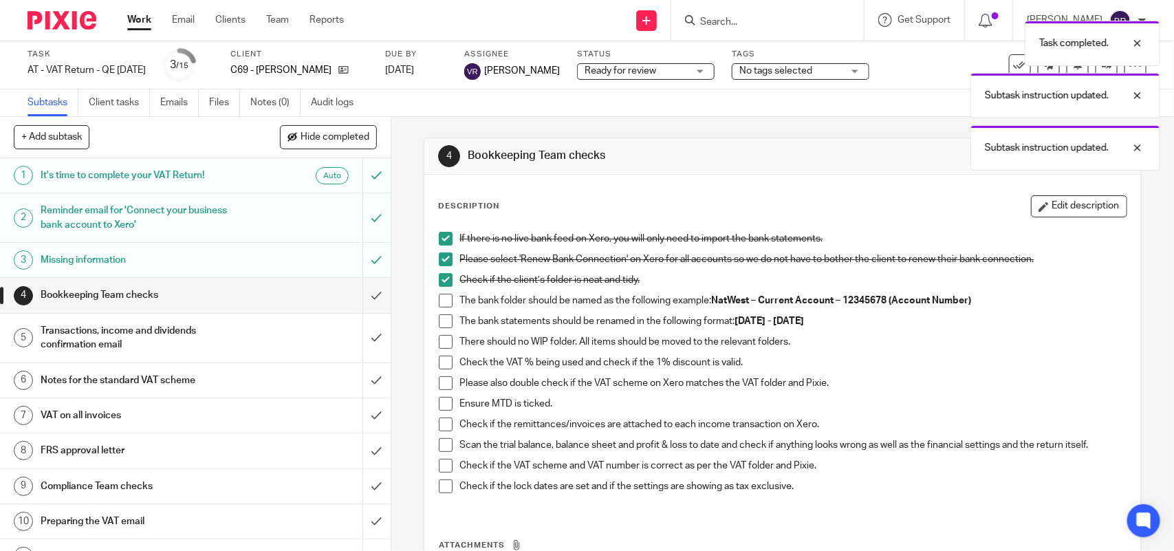
click at [432, 309] on div "If there is no live bank feed on Xero, you will only need to import the bank st…" at bounding box center [782, 367] width 701 height 285
click at [444, 300] on span at bounding box center [446, 301] width 14 height 14
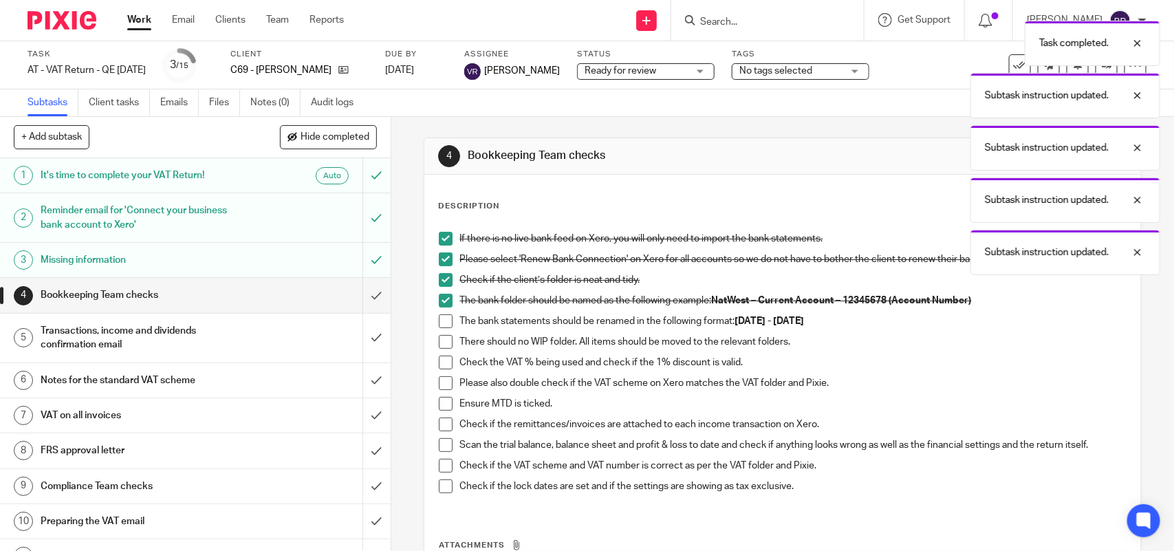
click at [439, 323] on span at bounding box center [446, 321] width 14 height 14
click at [439, 342] on span at bounding box center [446, 342] width 14 height 14
click at [441, 363] on span at bounding box center [446, 363] width 14 height 14
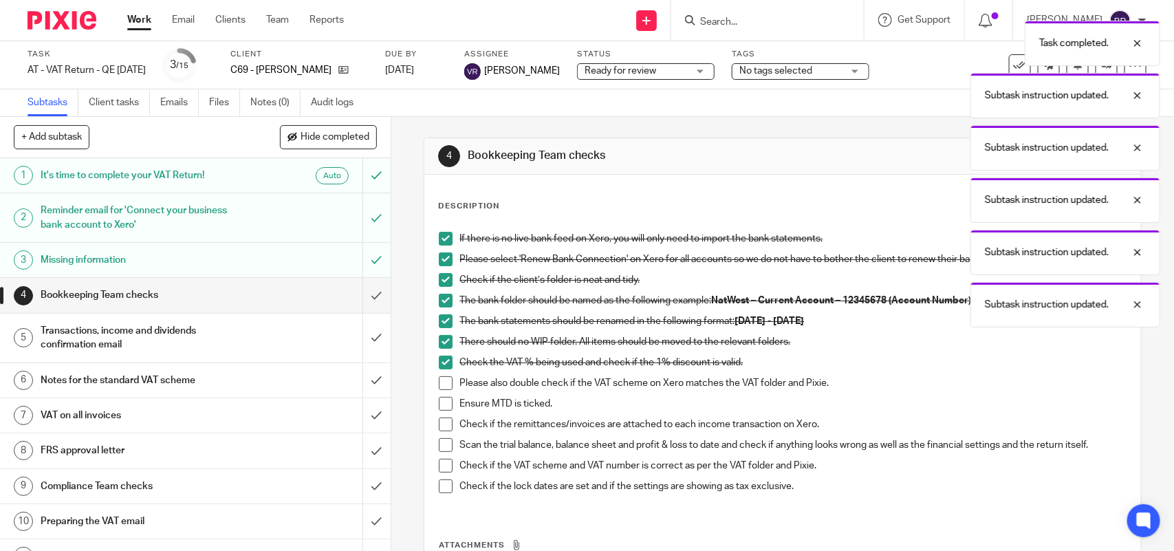
drag, startPoint x: 441, startPoint y: 382, endPoint x: 439, endPoint y: 398, distance: 16.0
click at [441, 382] on span at bounding box center [446, 383] width 14 height 14
drag, startPoint x: 438, startPoint y: 402, endPoint x: 440, endPoint y: 417, distance: 15.3
click at [439, 404] on span at bounding box center [446, 404] width 14 height 14
click at [440, 424] on span at bounding box center [446, 424] width 14 height 14
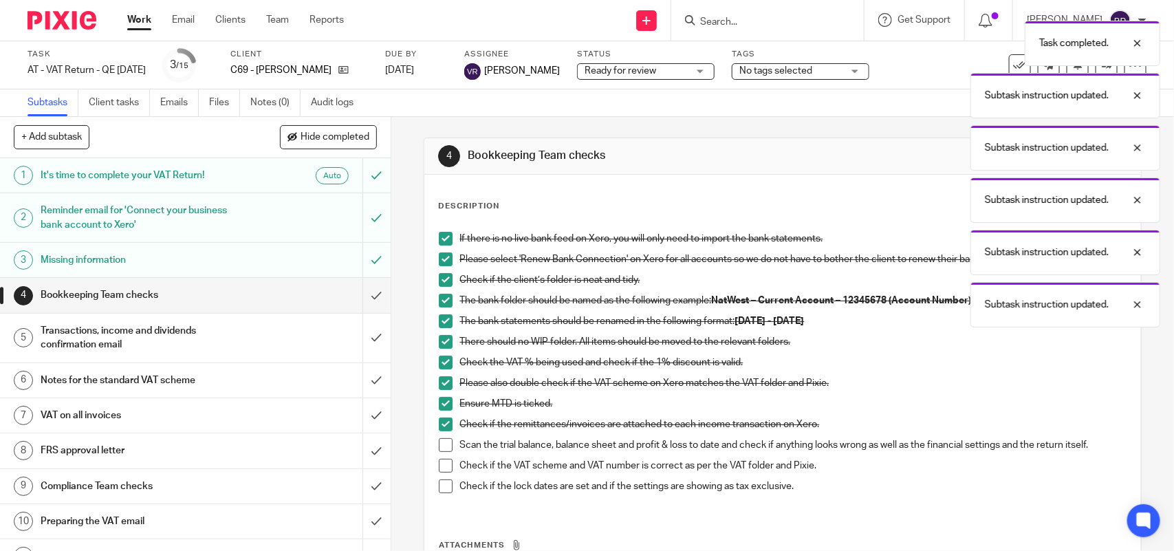
click at [439, 448] on span at bounding box center [446, 445] width 14 height 14
click at [439, 472] on span at bounding box center [446, 466] width 14 height 14
click at [440, 483] on span at bounding box center [446, 486] width 14 height 14
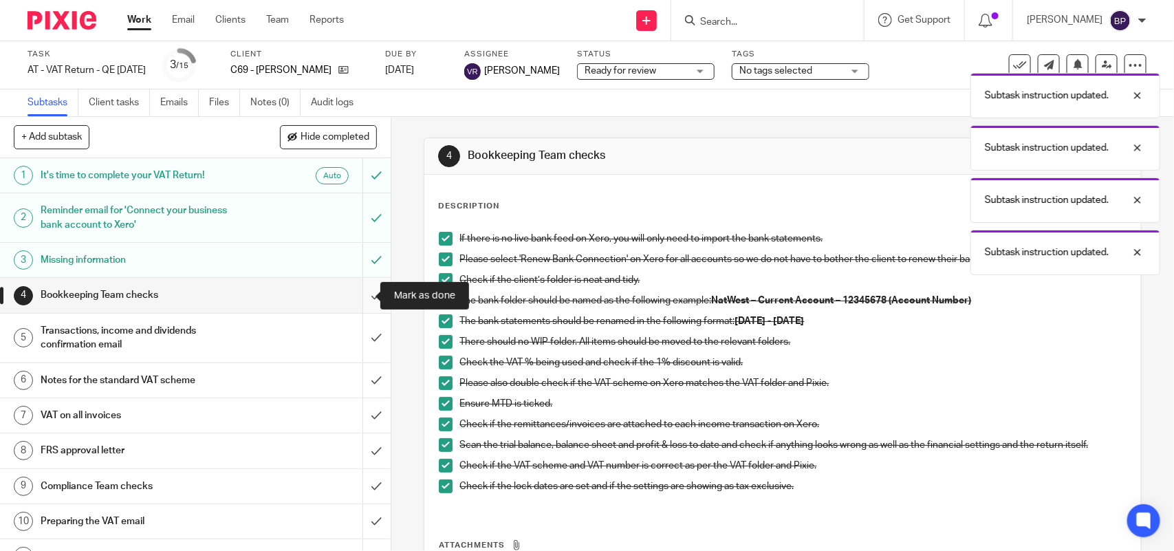
click at [358, 297] on input "submit" at bounding box center [195, 295] width 391 height 34
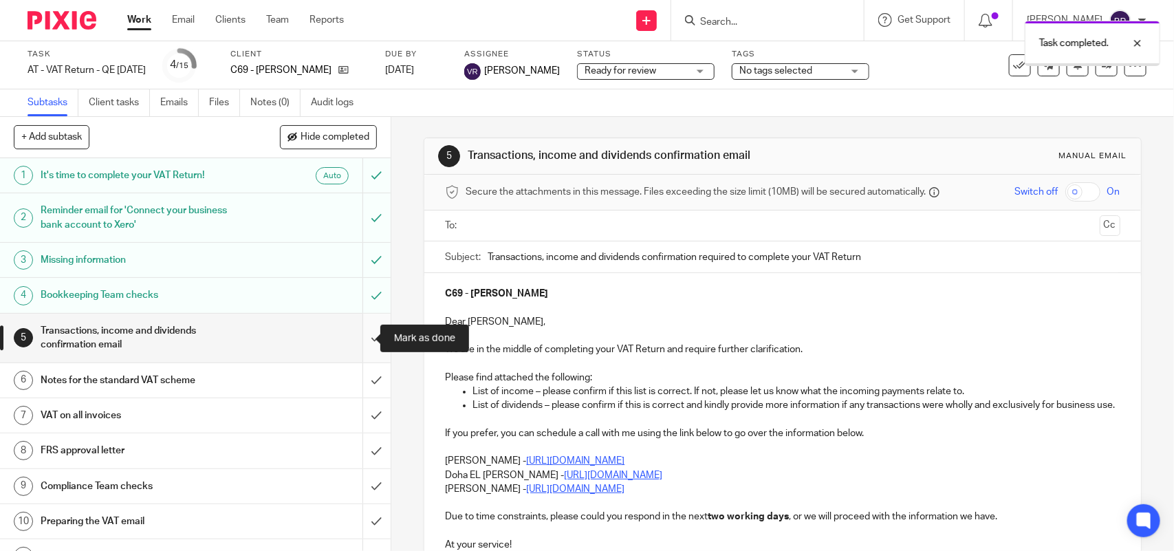
click at [356, 337] on input "submit" at bounding box center [195, 338] width 391 height 49
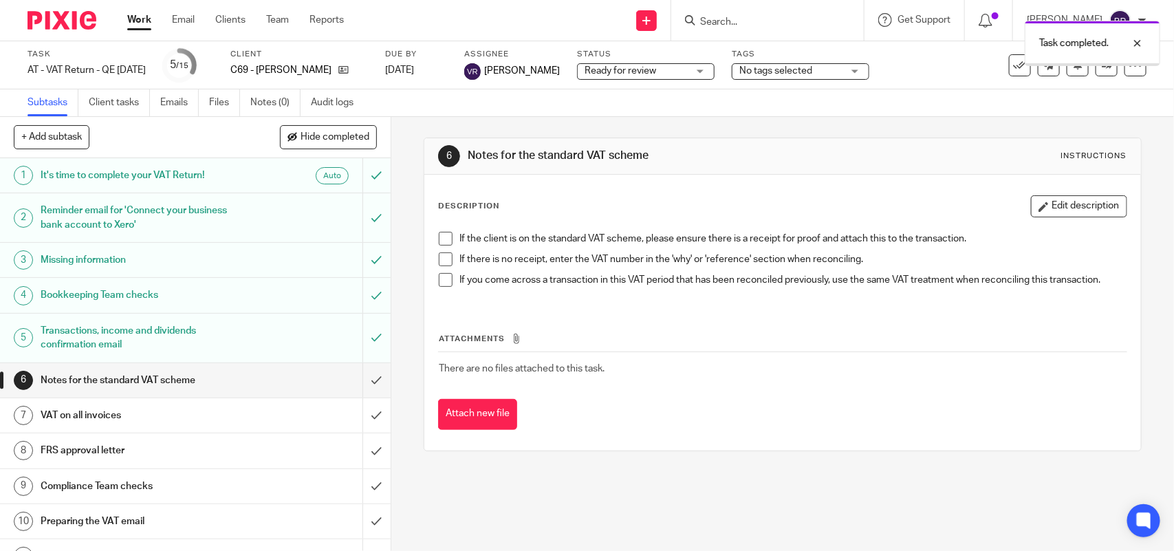
scroll to position [172, 0]
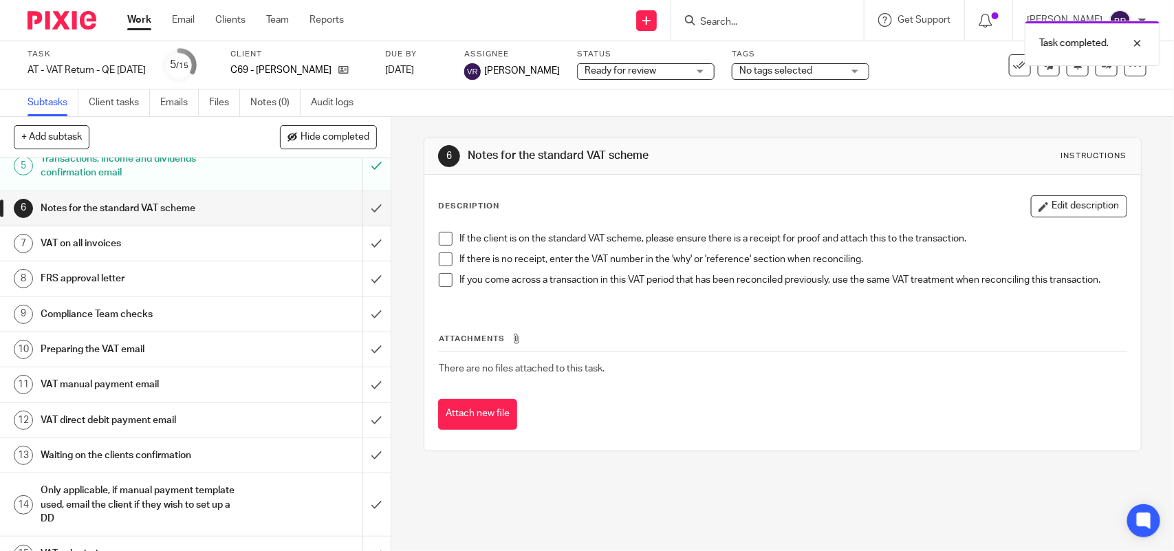
click at [444, 239] on span at bounding box center [446, 239] width 14 height 14
click at [444, 265] on span at bounding box center [446, 259] width 14 height 14
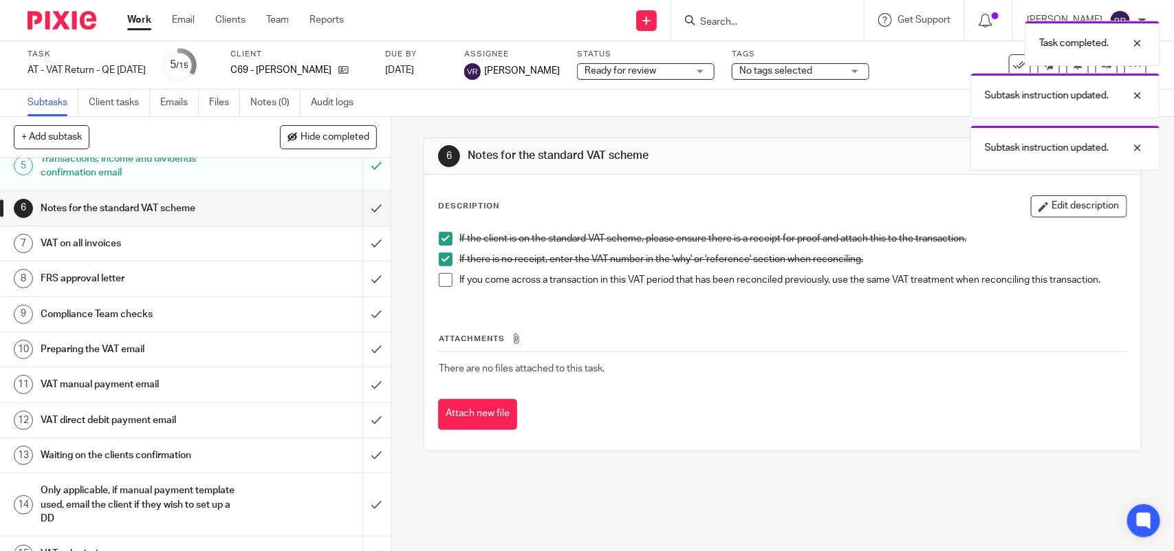
click at [444, 279] on span at bounding box center [446, 280] width 14 height 14
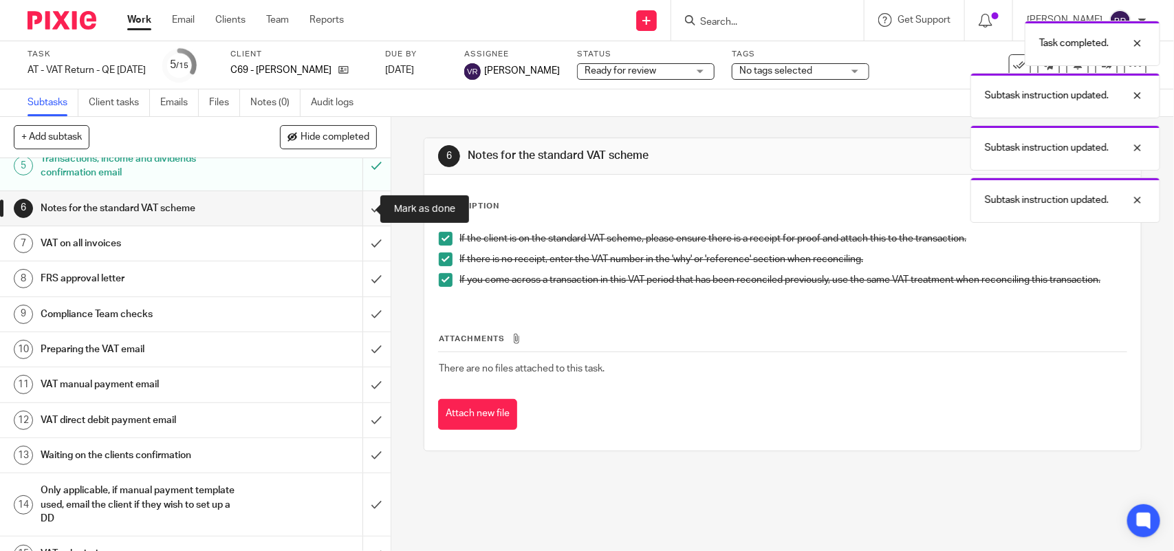
click at [359, 212] on input "submit" at bounding box center [195, 208] width 391 height 34
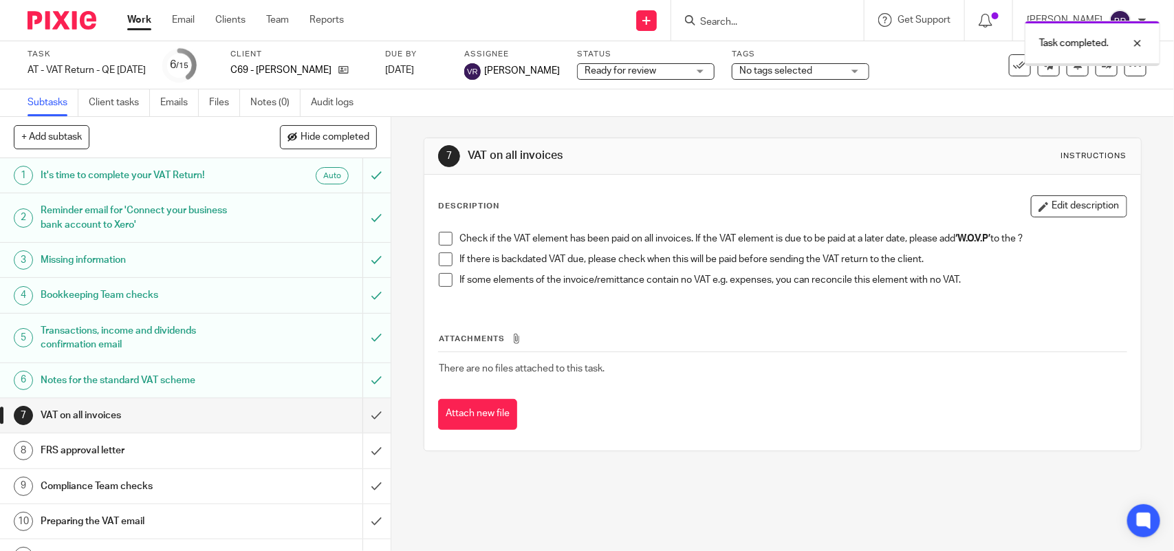
scroll to position [172, 0]
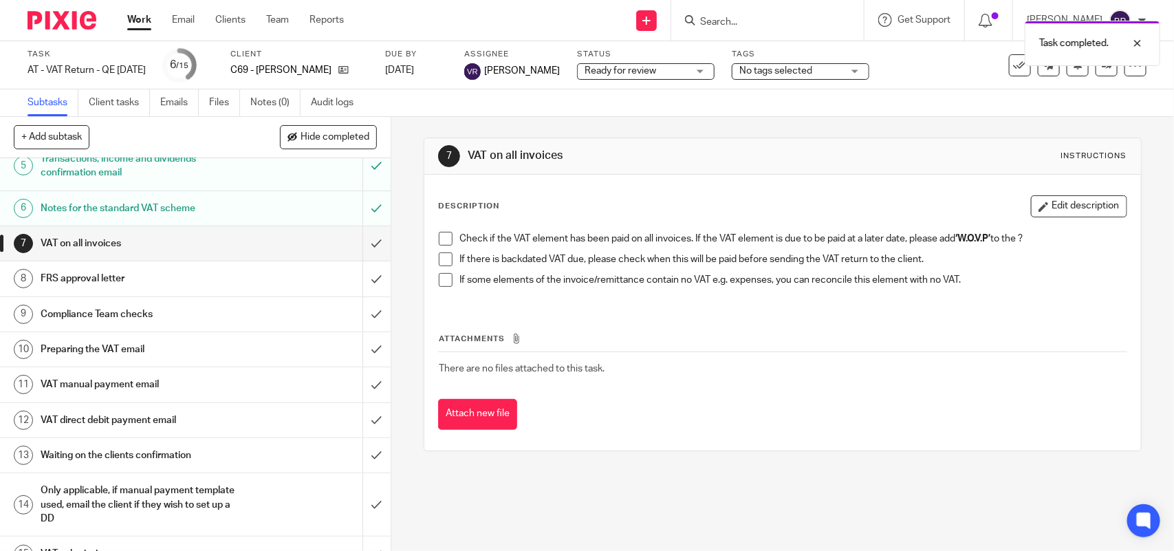
click at [439, 241] on span at bounding box center [446, 239] width 14 height 14
drag, startPoint x: 440, startPoint y: 255, endPoint x: 438, endPoint y: 274, distance: 18.7
click at [440, 256] on span at bounding box center [446, 259] width 14 height 14
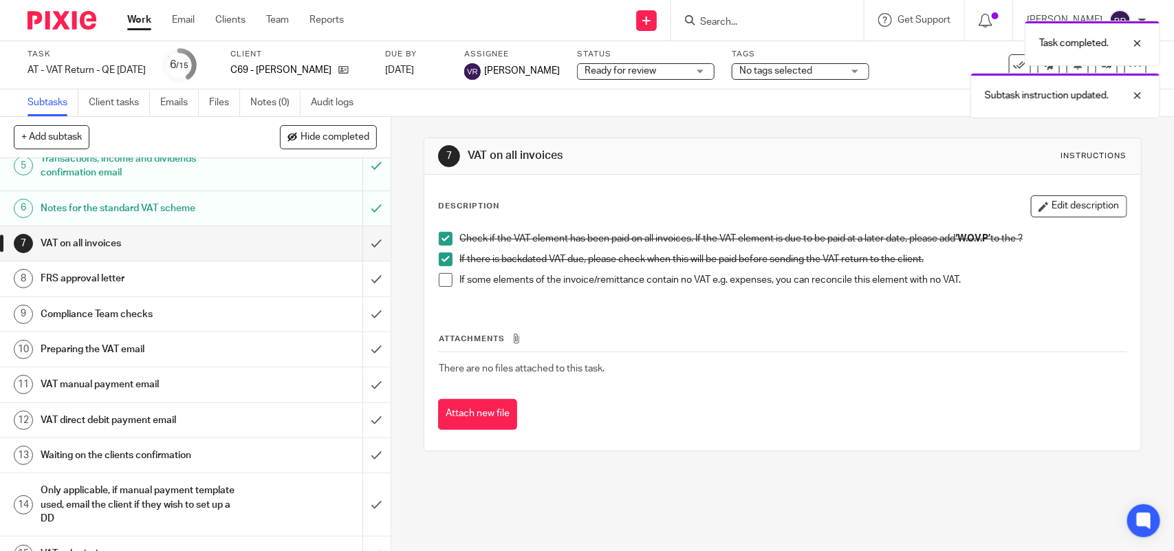
click at [439, 282] on span at bounding box center [446, 280] width 14 height 14
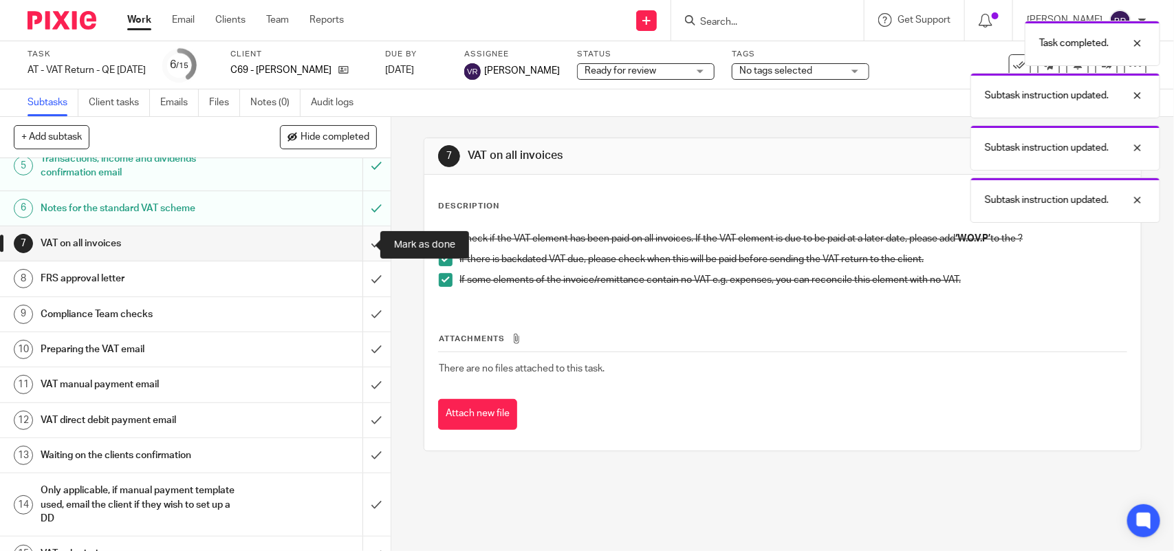
click at [348, 236] on input "submit" at bounding box center [195, 243] width 391 height 34
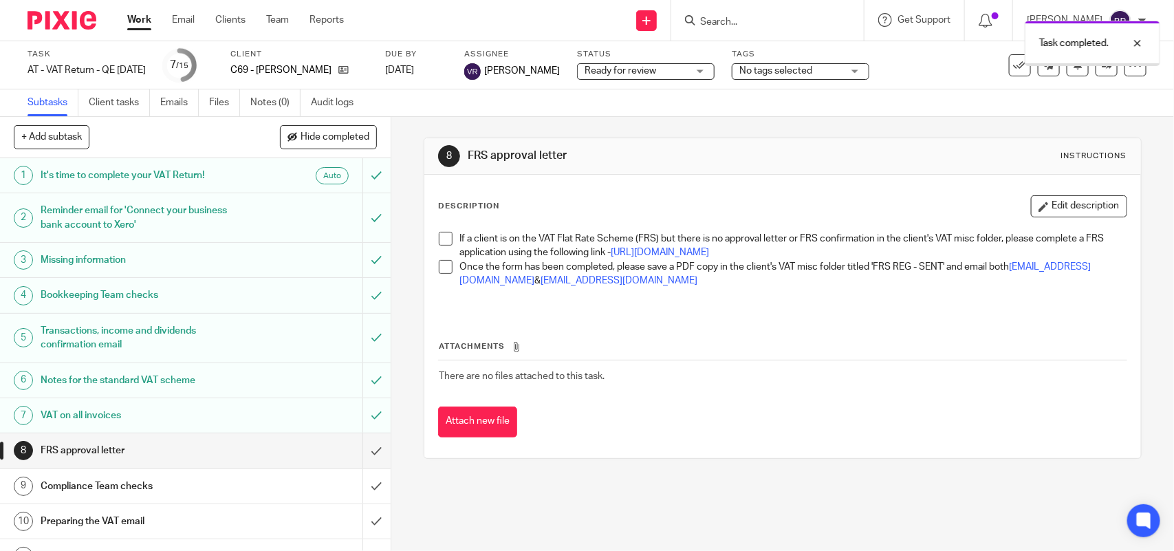
scroll to position [86, 0]
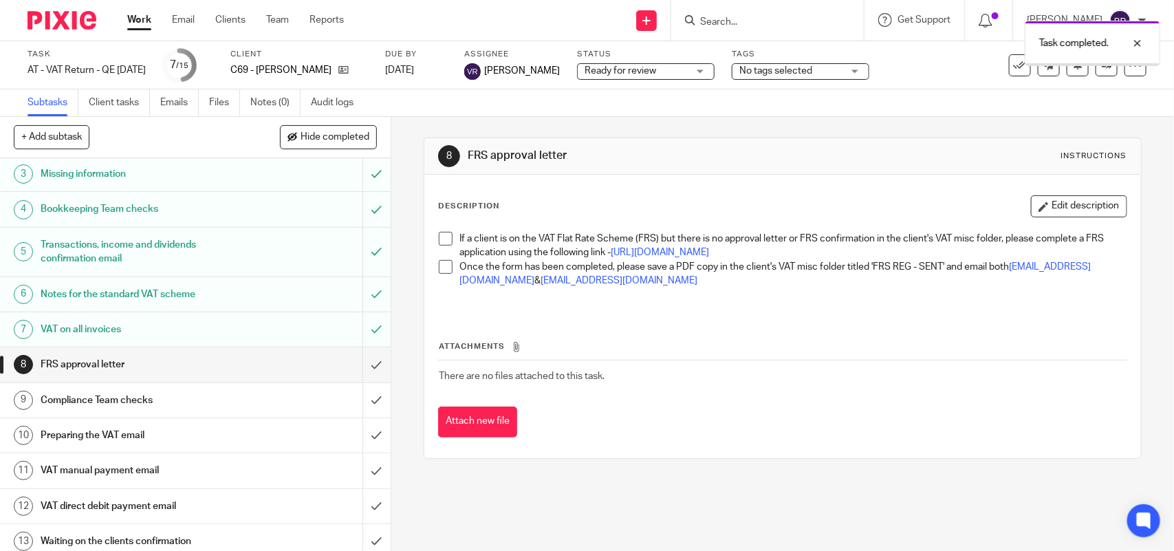
click at [439, 245] on span at bounding box center [446, 239] width 14 height 14
click at [439, 274] on span at bounding box center [446, 267] width 14 height 14
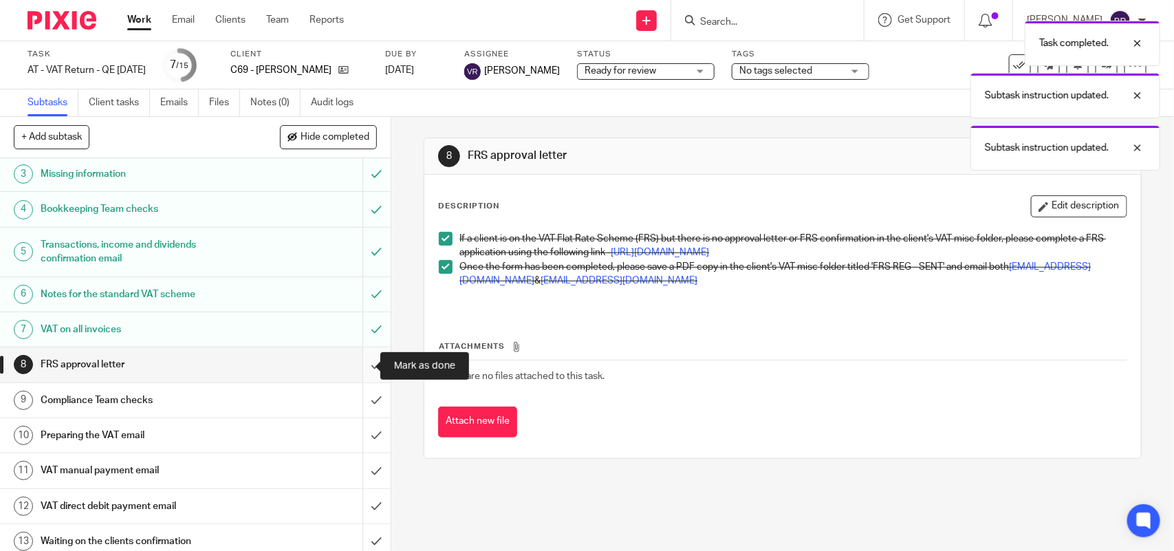
click at [355, 368] on input "submit" at bounding box center [195, 364] width 391 height 34
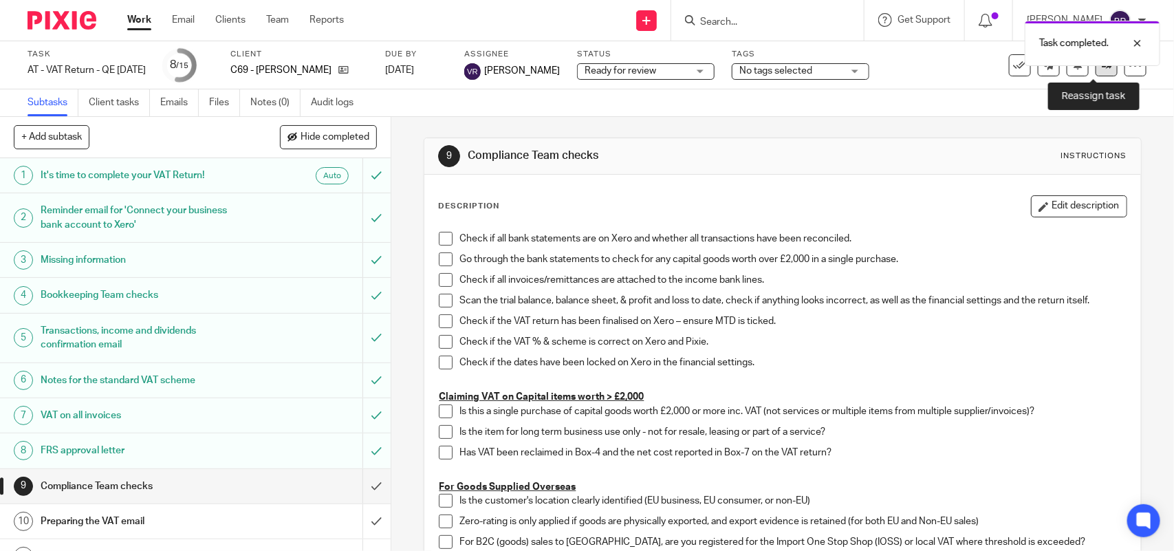
click at [1102, 69] on icon at bounding box center [1107, 65] width 10 height 10
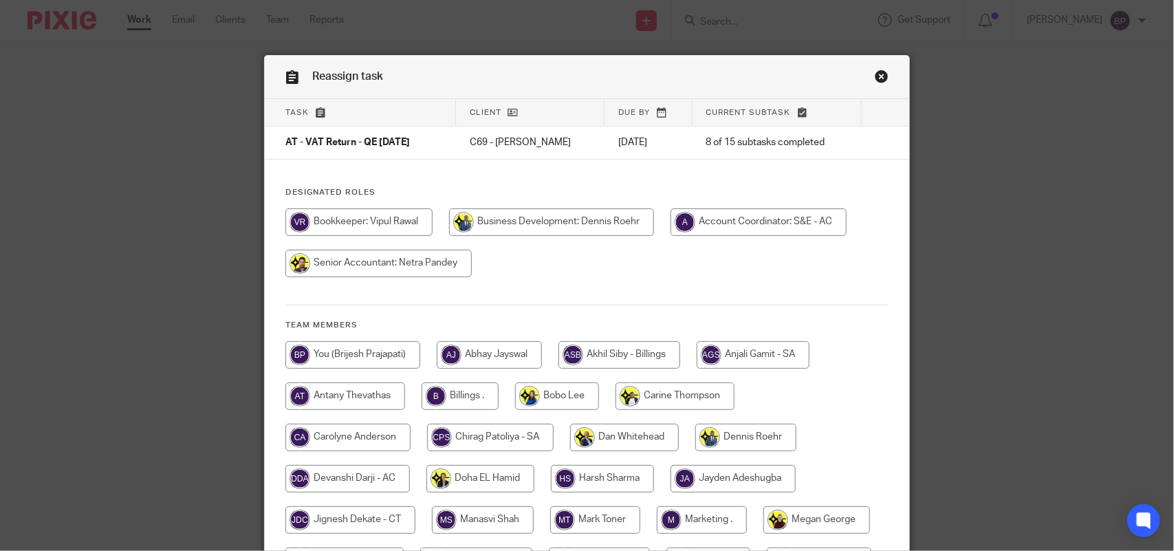
scroll to position [172, 0]
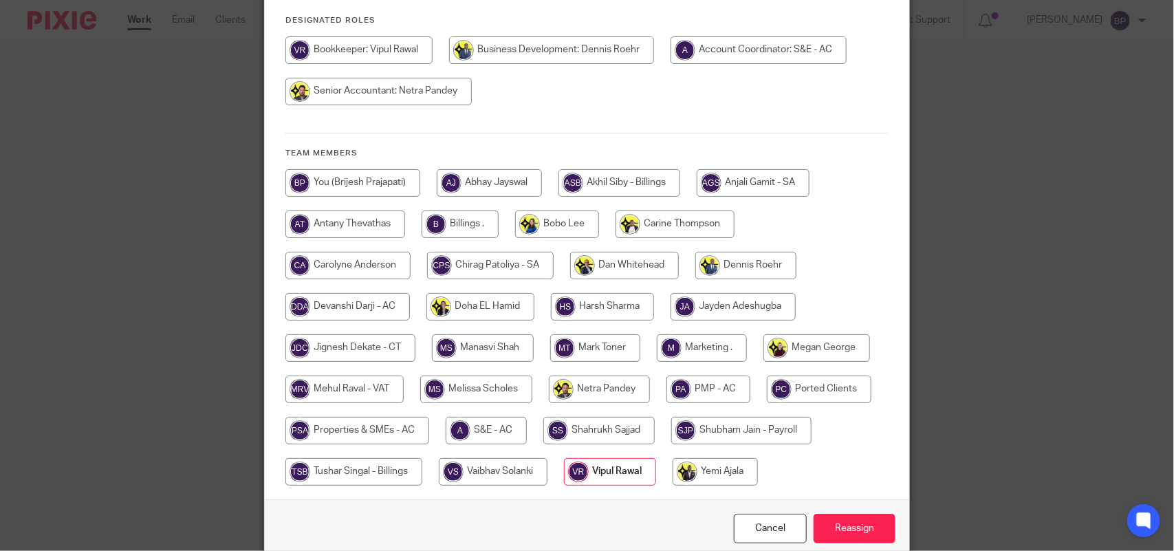
click at [371, 382] on input "radio" at bounding box center [344, 390] width 118 height 28
radio input "true"
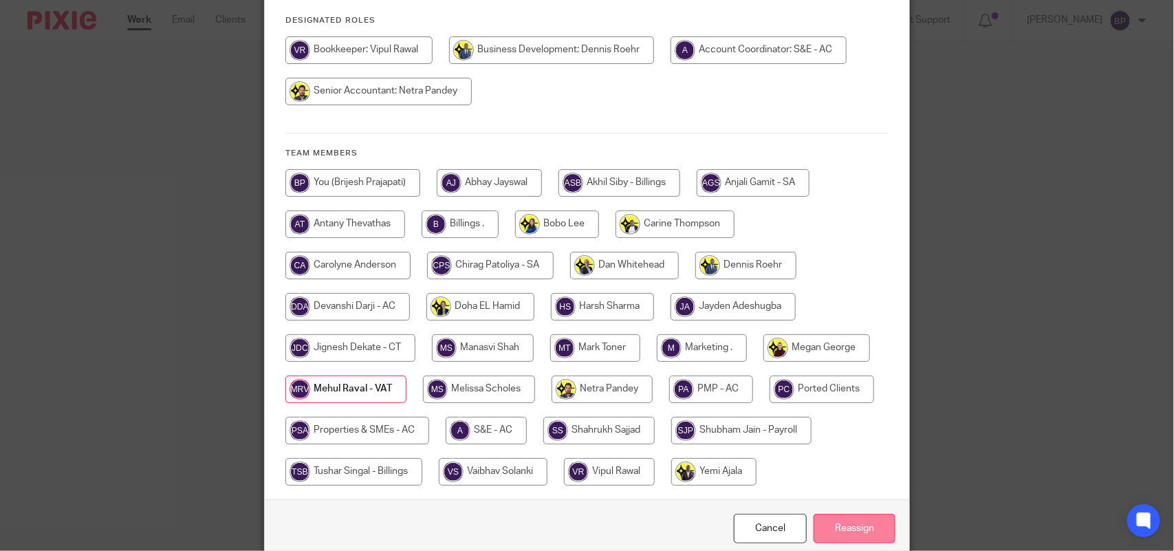
click at [829, 519] on input "Reassign" at bounding box center [855, 529] width 82 height 30
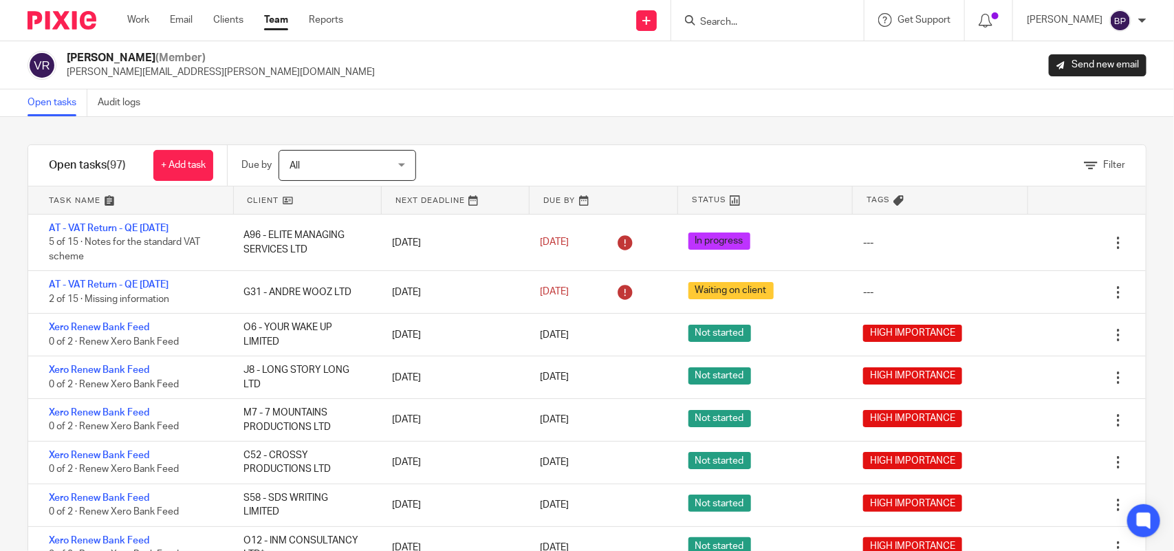
click at [289, 22] on ul "Work Email Clients Team Reports" at bounding box center [245, 20] width 237 height 14
click at [284, 22] on link "Team" at bounding box center [276, 20] width 24 height 14
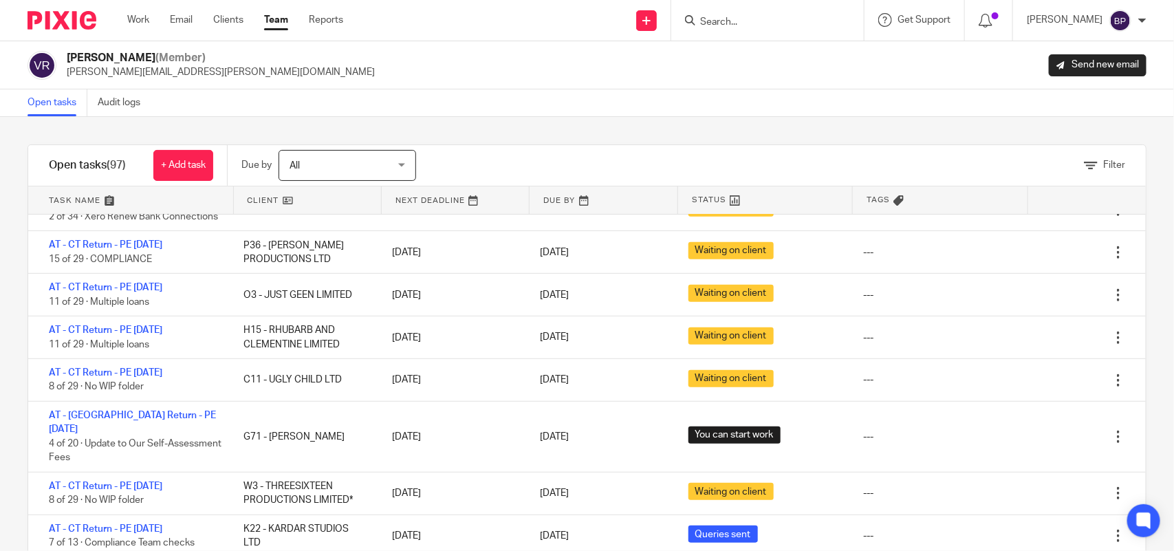
scroll to position [2751, 0]
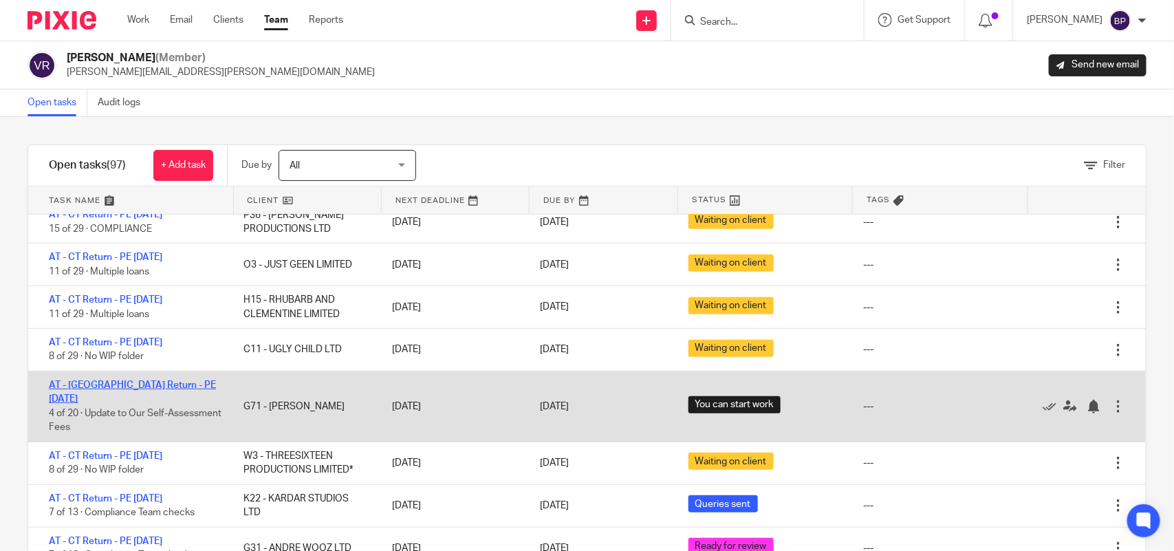
click at [166, 404] on link "AT - [GEOGRAPHIC_DATA] Return - PE [DATE]" at bounding box center [132, 391] width 167 height 23
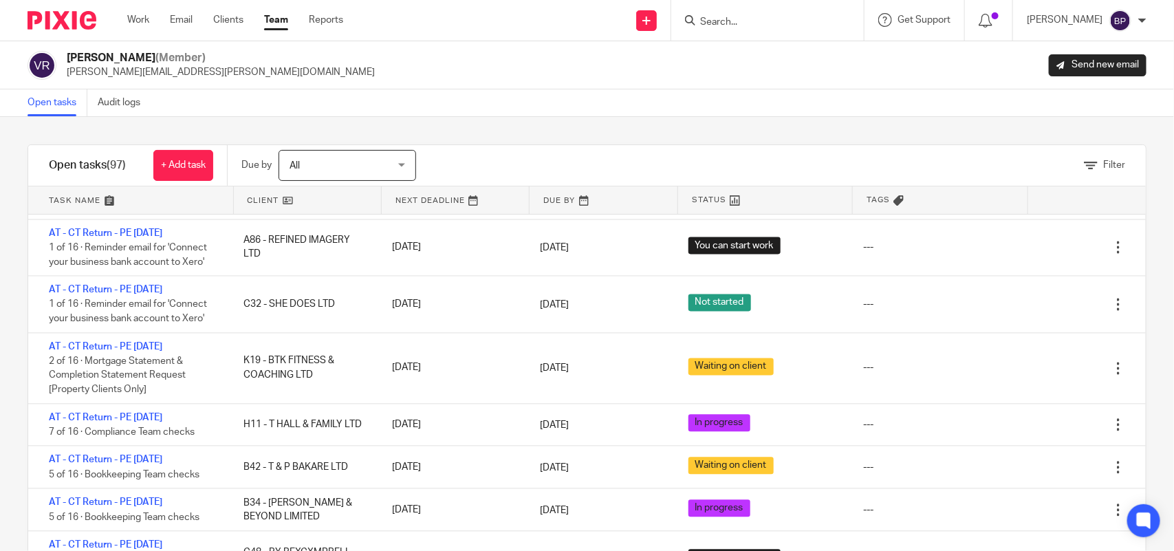
scroll to position [3597, 0]
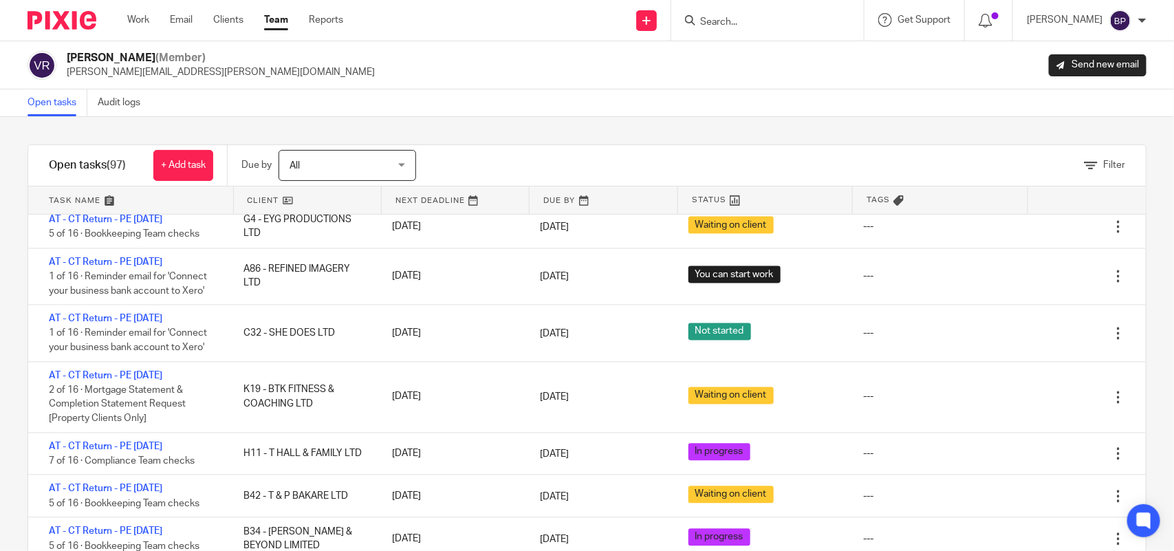
click at [617, 122] on div "Filter tasks Only show tasks matching all of these conditions 1 Client name Is …" at bounding box center [587, 334] width 1174 height 434
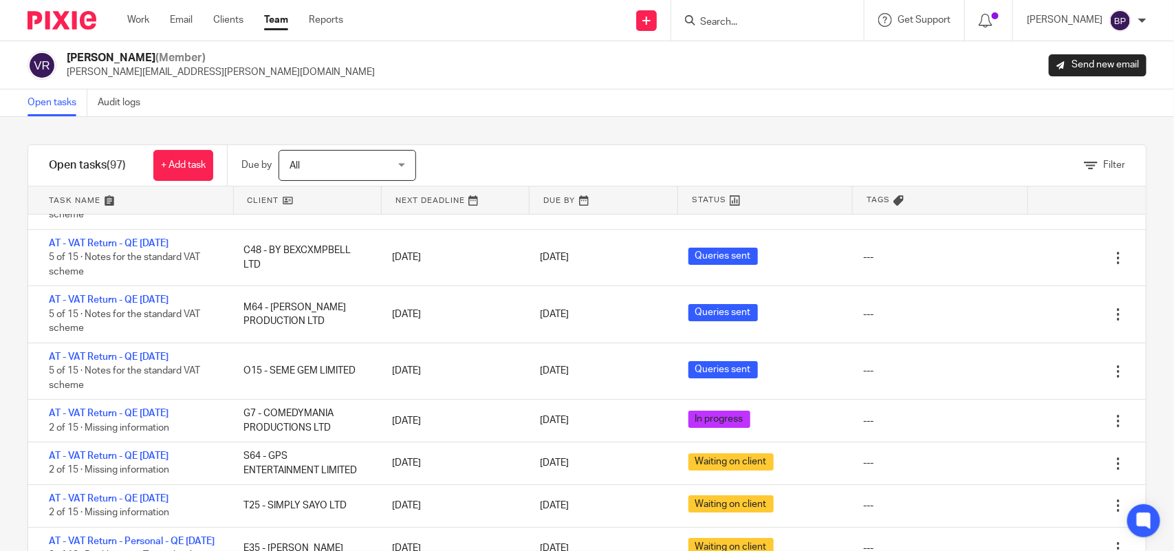
scroll to position [2063, 0]
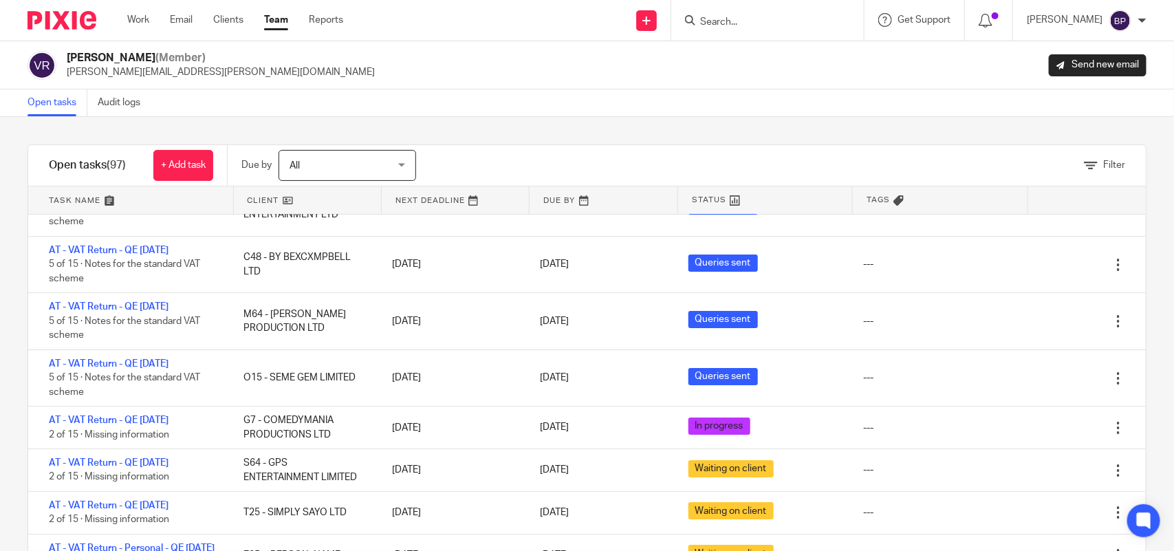
click at [488, 134] on div "Filter tasks Only show tasks matching all of these conditions 1 Client name Is …" at bounding box center [587, 334] width 1174 height 434
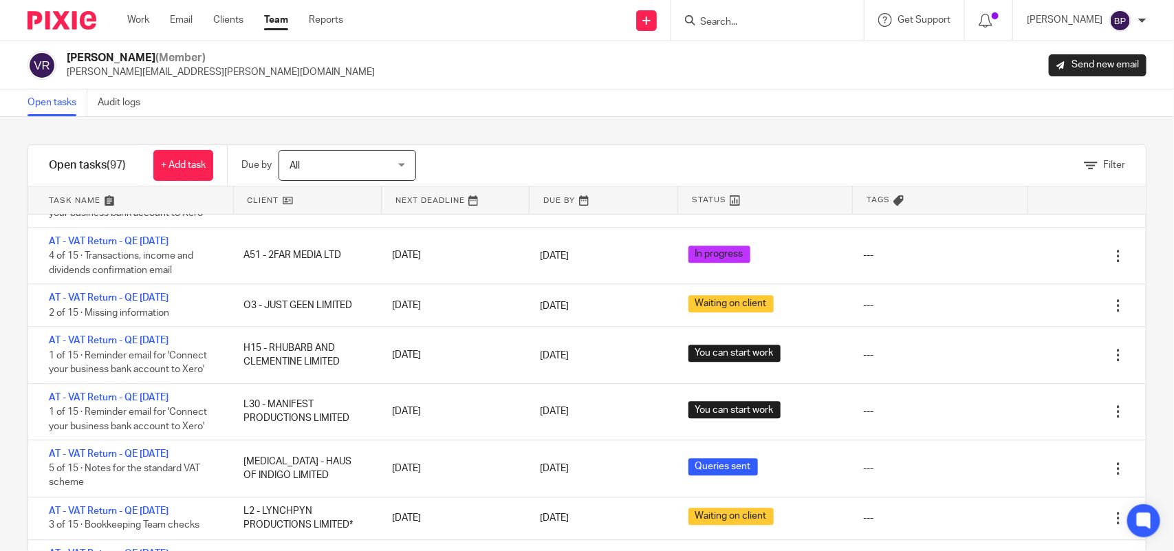
scroll to position [1633, 0]
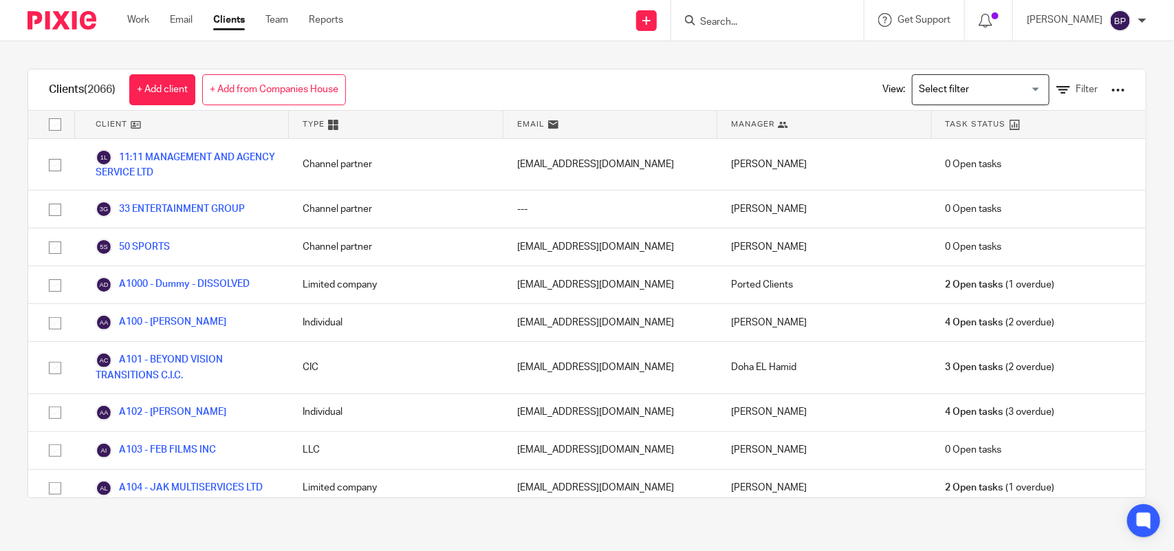
click at [739, 24] on input "Search" at bounding box center [761, 23] width 124 height 12
paste input "RHUBARB AND CLEMENTINE LIMITED"
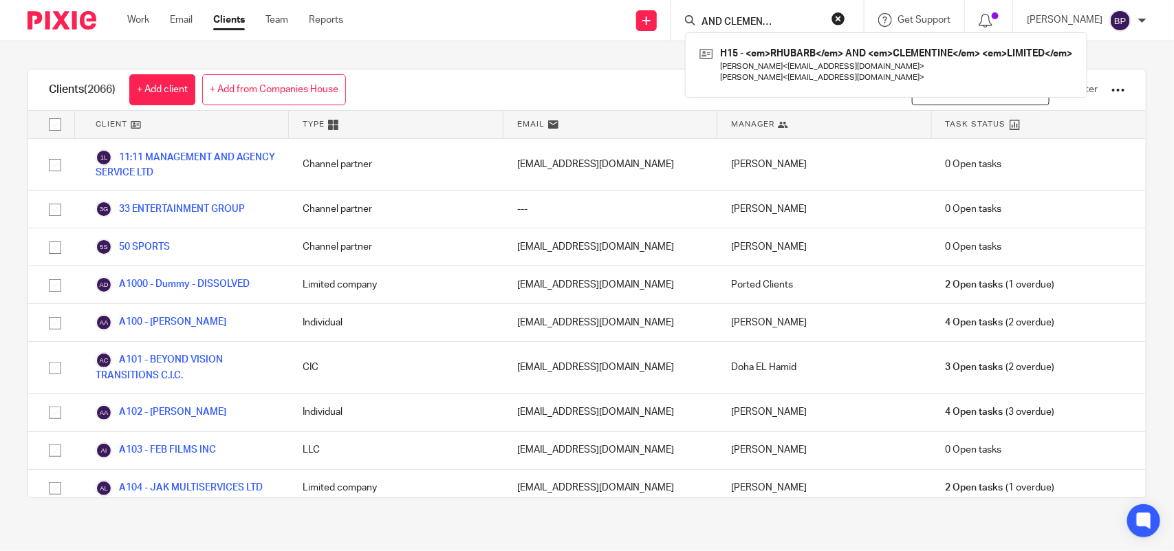
type input "RHUBARB AND CLEMENTINE LIMITED"
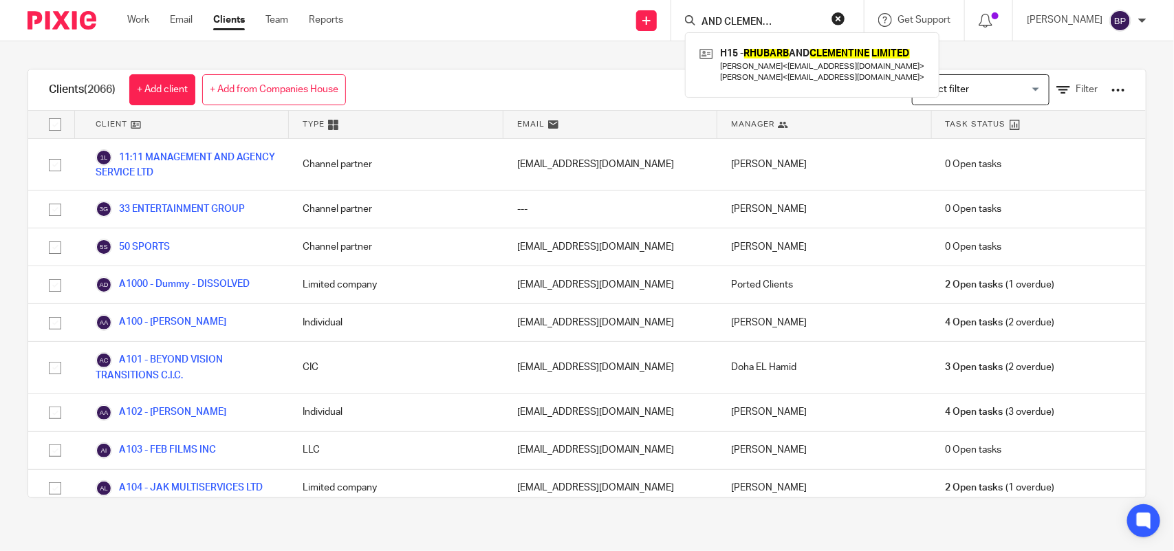
click at [745, 56] on link at bounding box center [812, 64] width 232 height 43
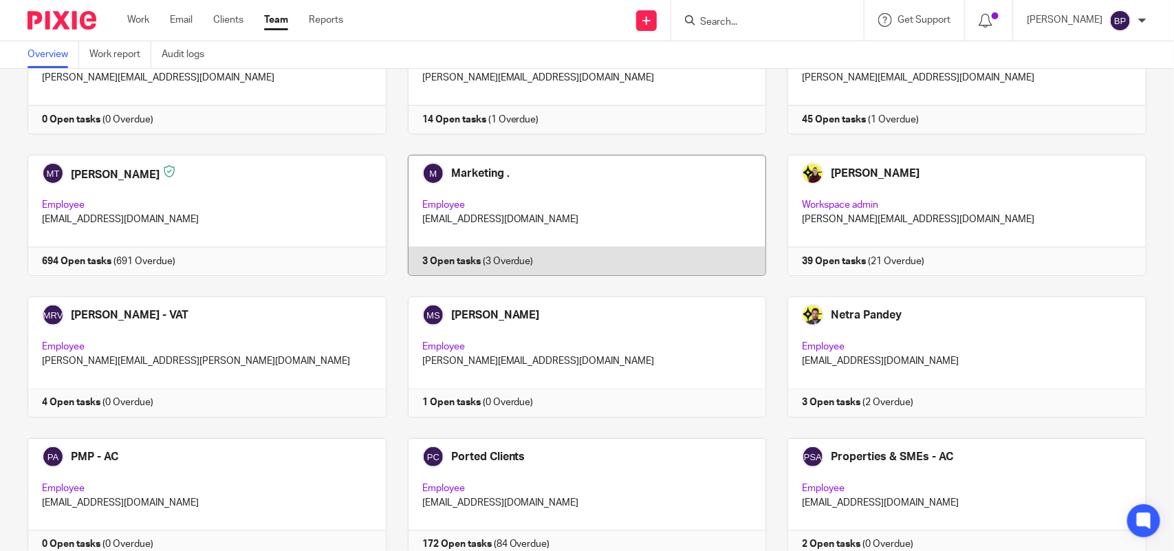
scroll to position [946, 0]
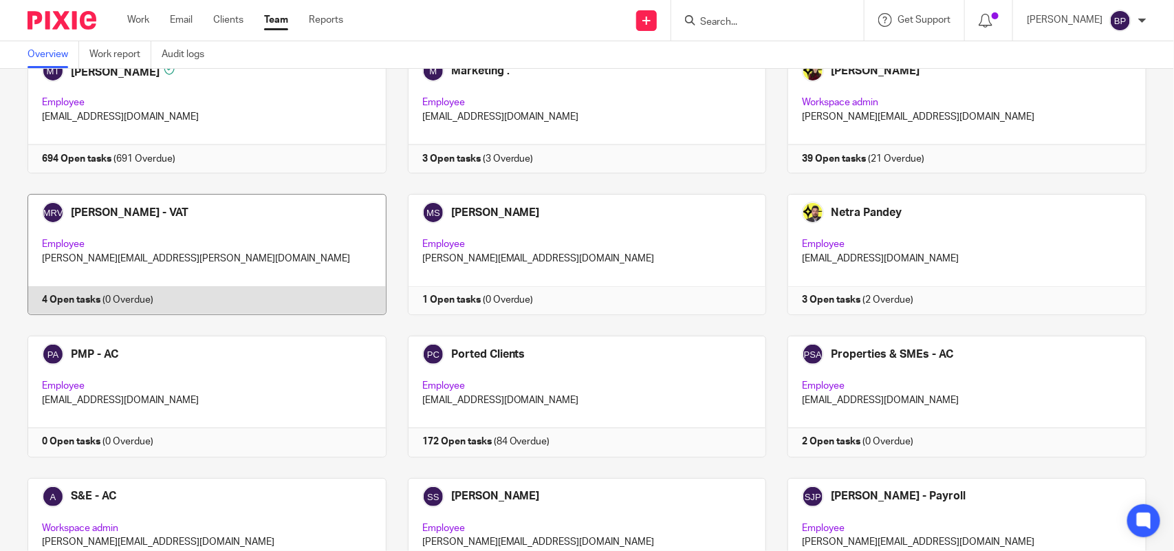
click at [304, 213] on link at bounding box center [196, 254] width 380 height 121
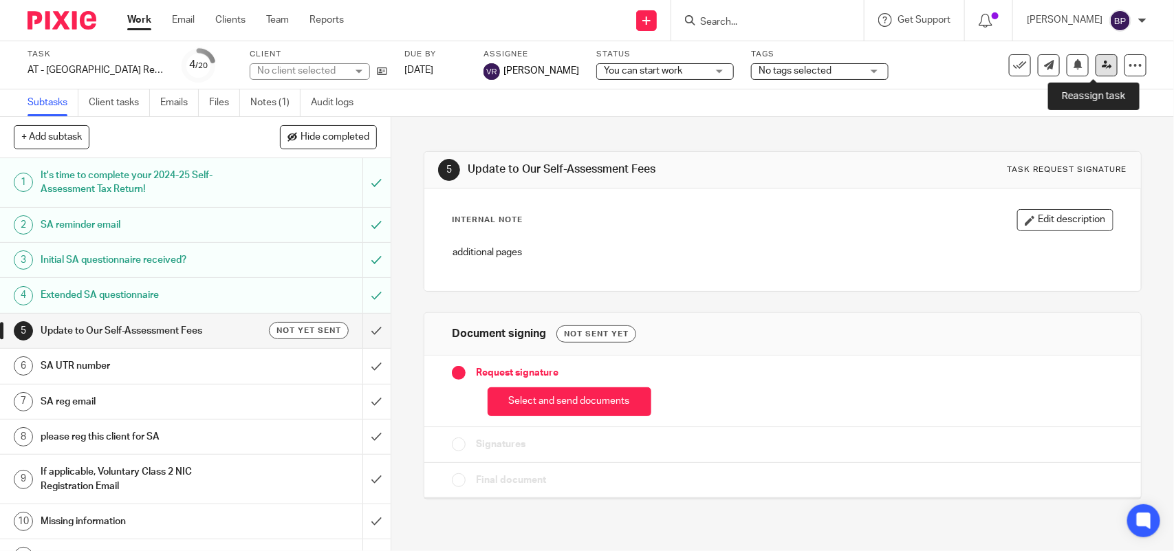
click at [1102, 61] on icon at bounding box center [1107, 65] width 10 height 10
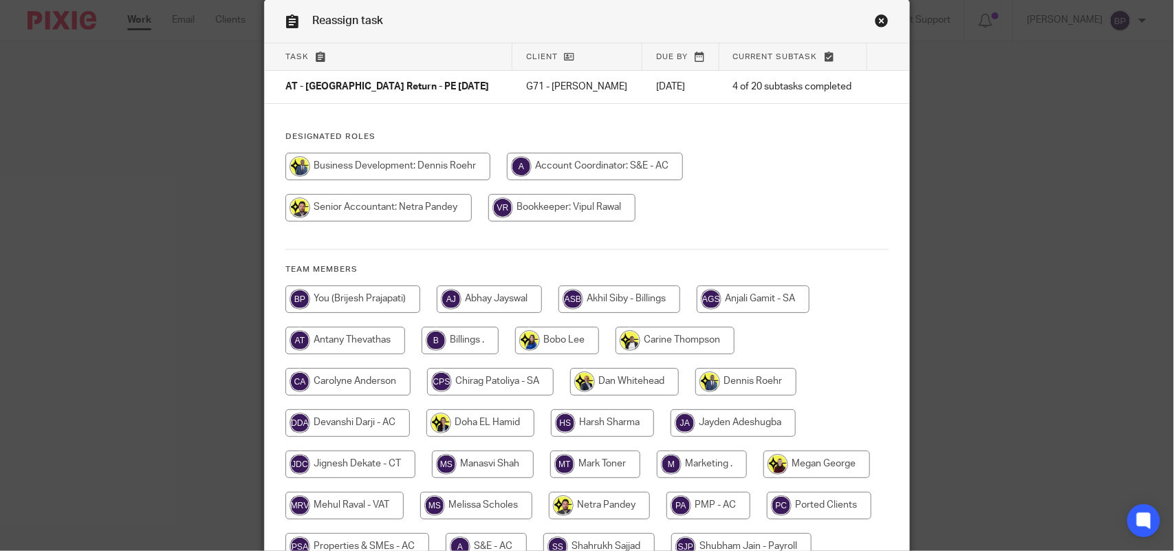
scroll to position [86, 0]
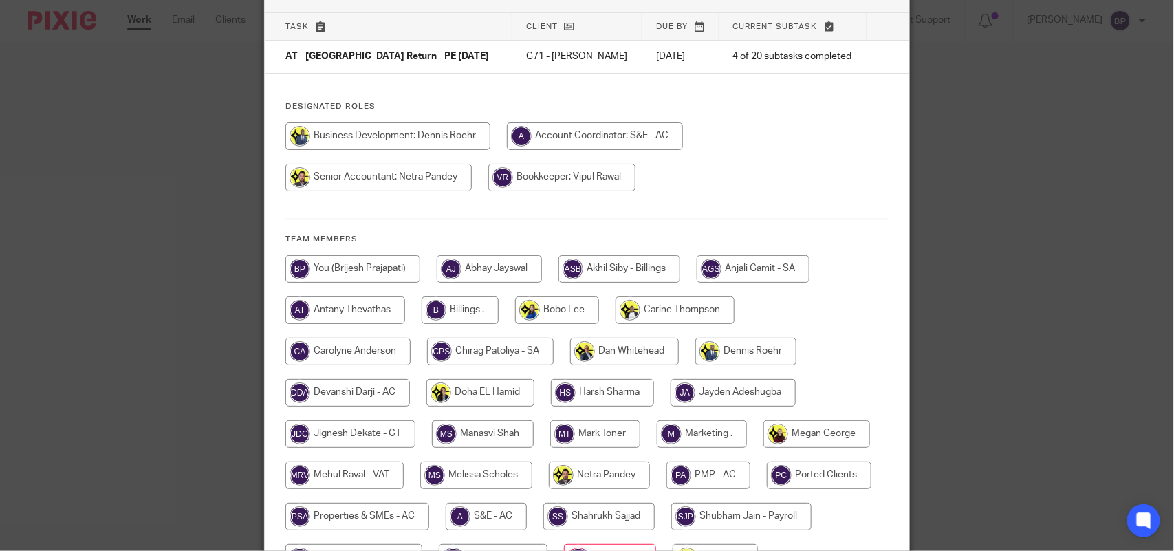
click at [495, 349] on input "radio" at bounding box center [490, 352] width 127 height 28
radio input "true"
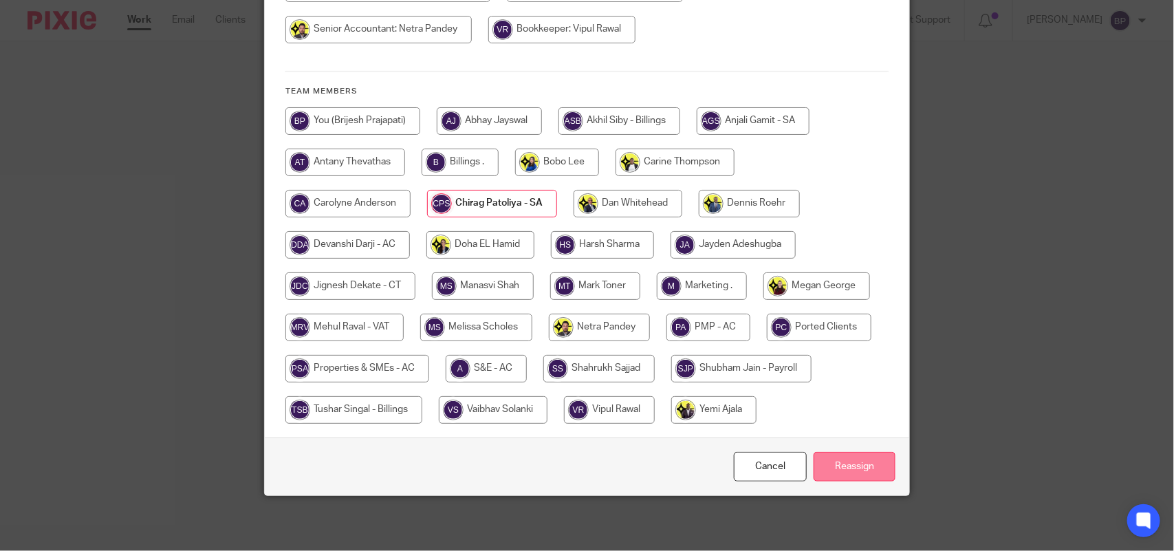
click at [870, 472] on input "Reassign" at bounding box center [855, 467] width 82 height 30
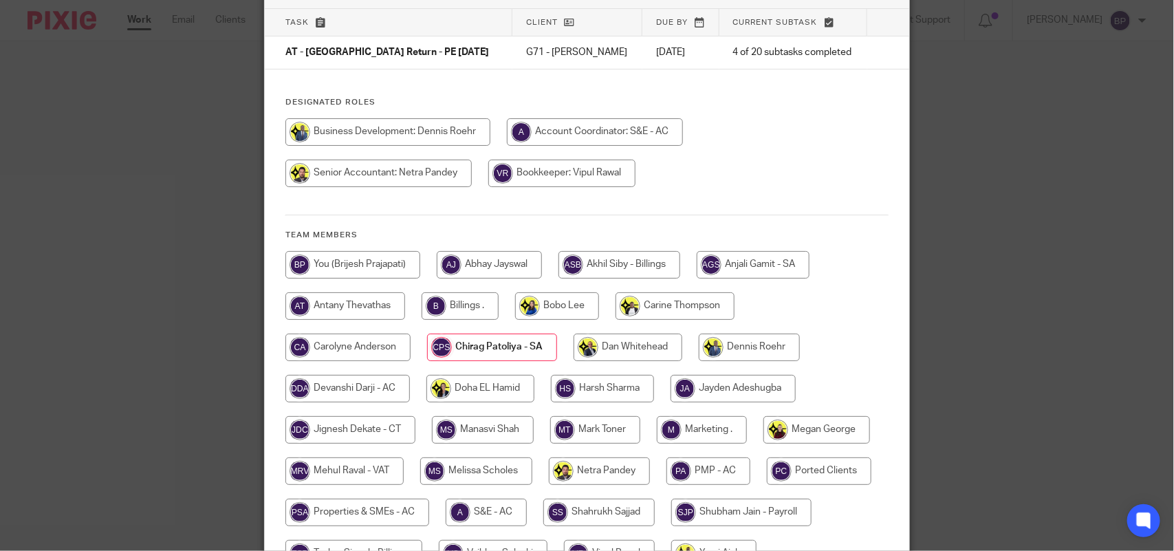
scroll to position [0, 0]
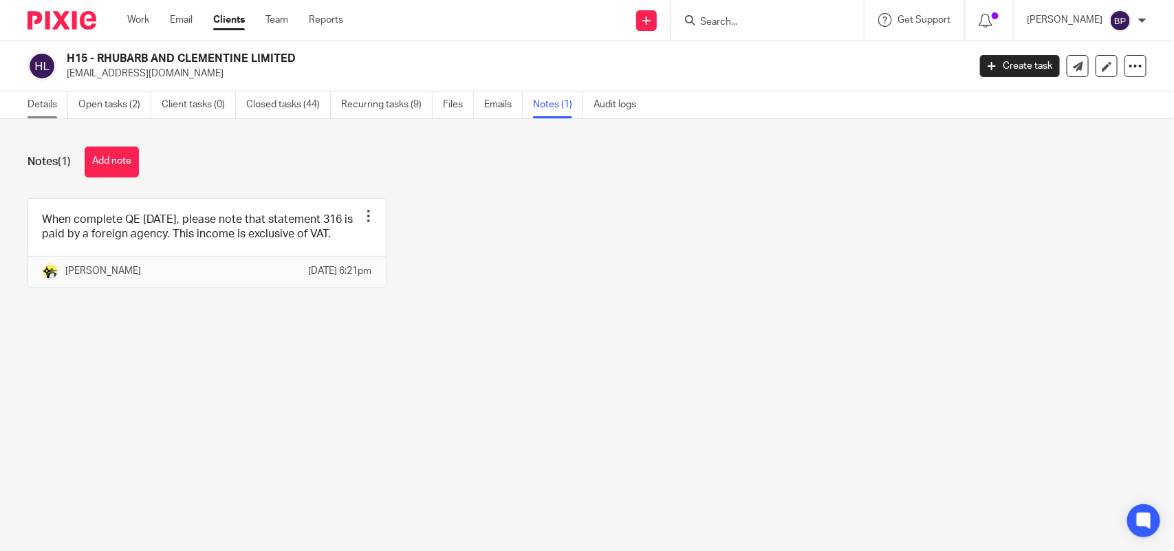
drag, startPoint x: 40, startPoint y: 107, endPoint x: 322, endPoint y: 217, distance: 302.4
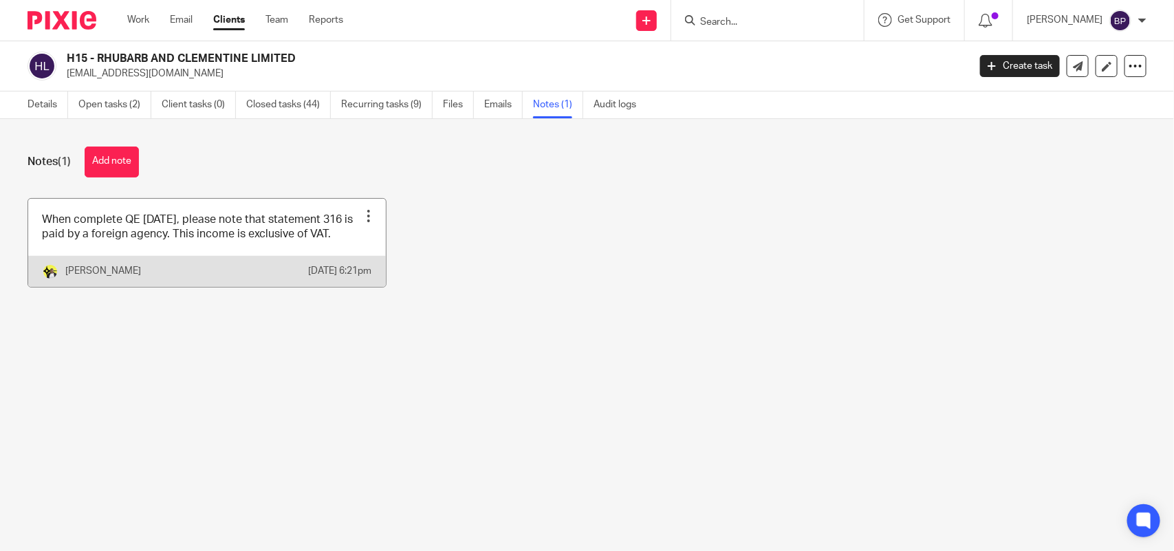
click at [42, 107] on link "Details" at bounding box center [48, 104] width 41 height 27
